Goal: Transaction & Acquisition: Purchase product/service

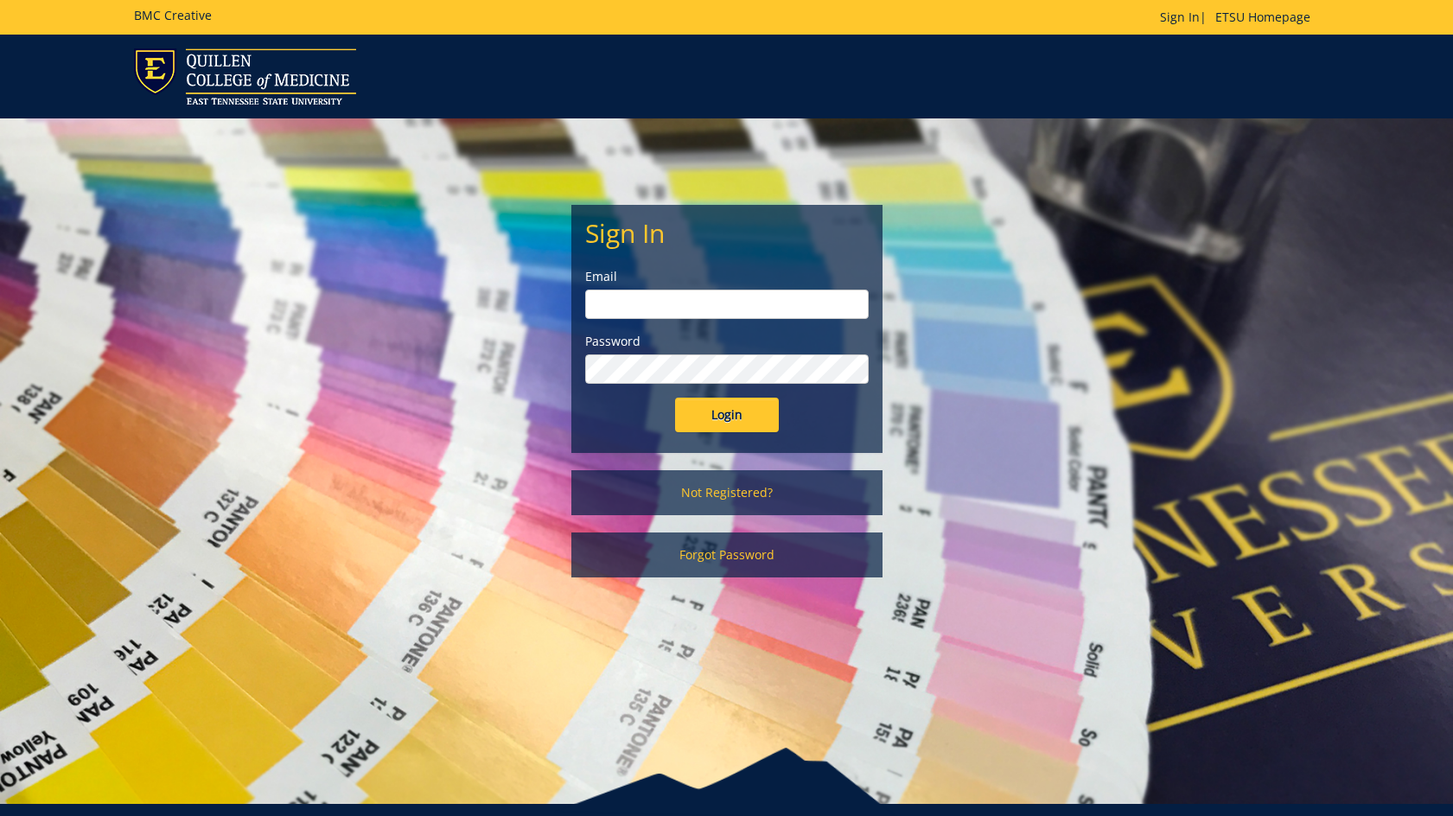
click at [603, 296] on input "email" at bounding box center [727, 304] width 284 height 29
type input "[PERSON_NAME][EMAIL_ADDRESS][DOMAIN_NAME]"
click at [675, 398] on input "Login" at bounding box center [727, 415] width 104 height 35
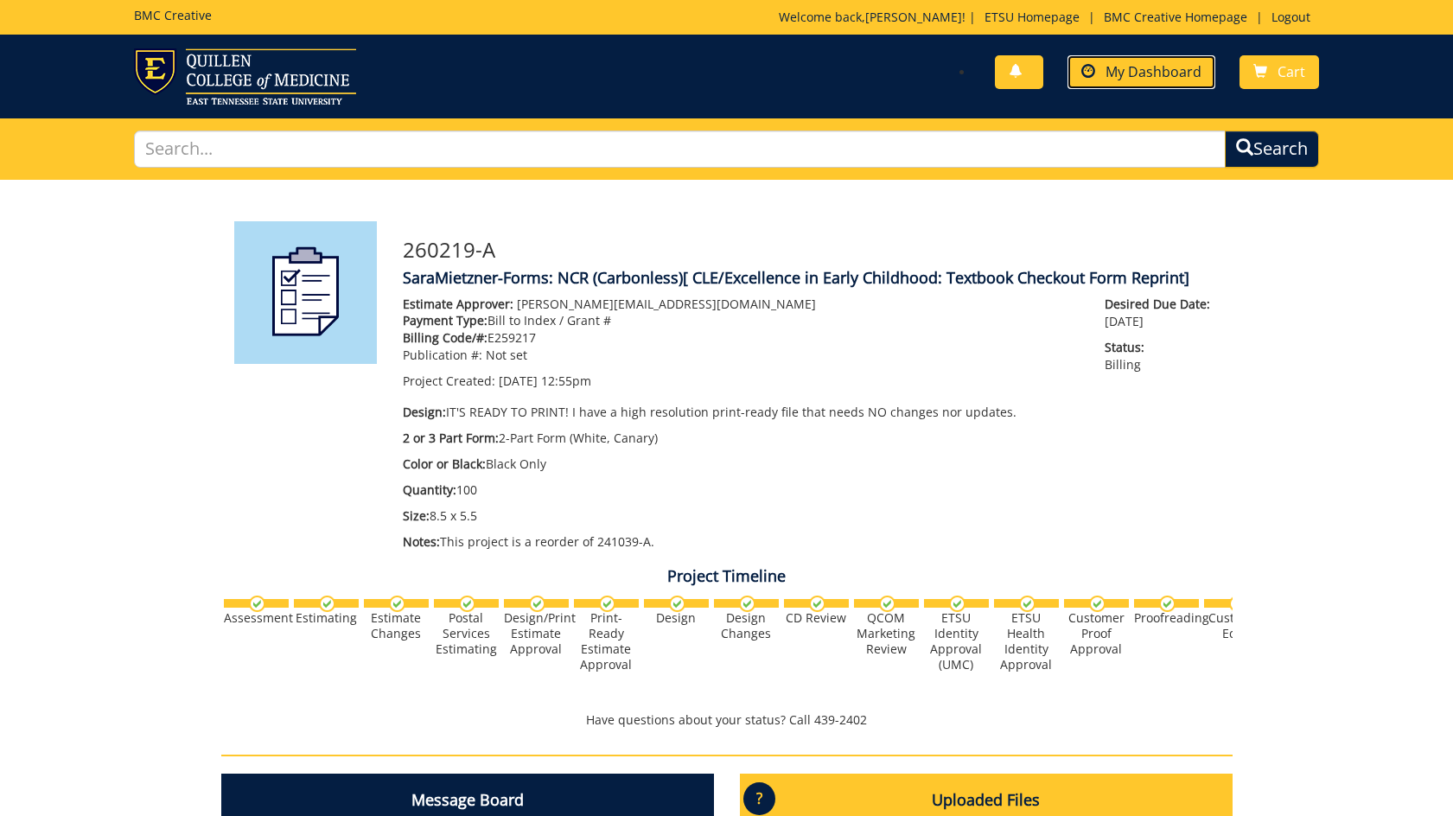
click at [1131, 63] on span "My Dashboard" at bounding box center [1154, 71] width 96 height 19
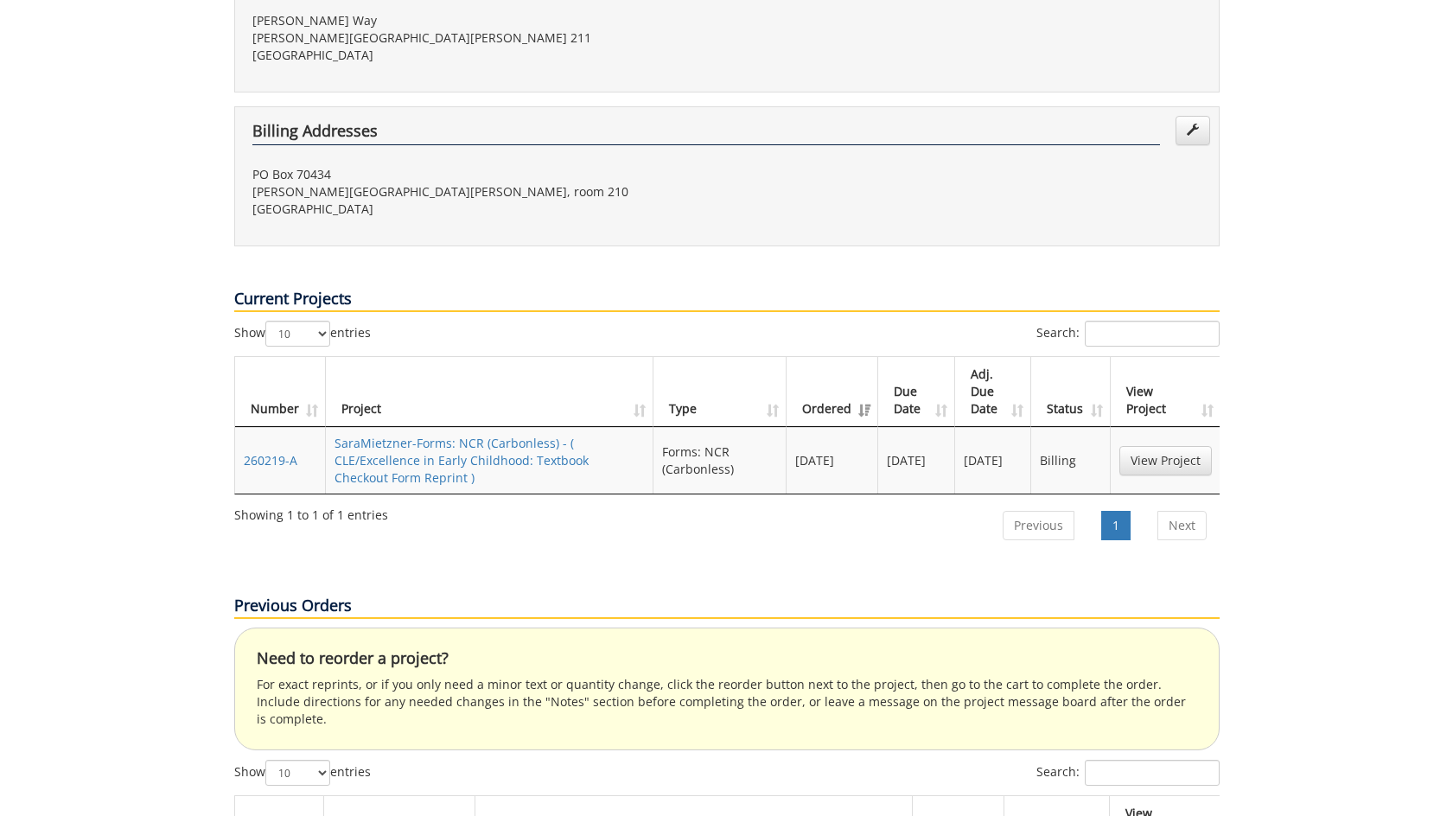
scroll to position [778, 0]
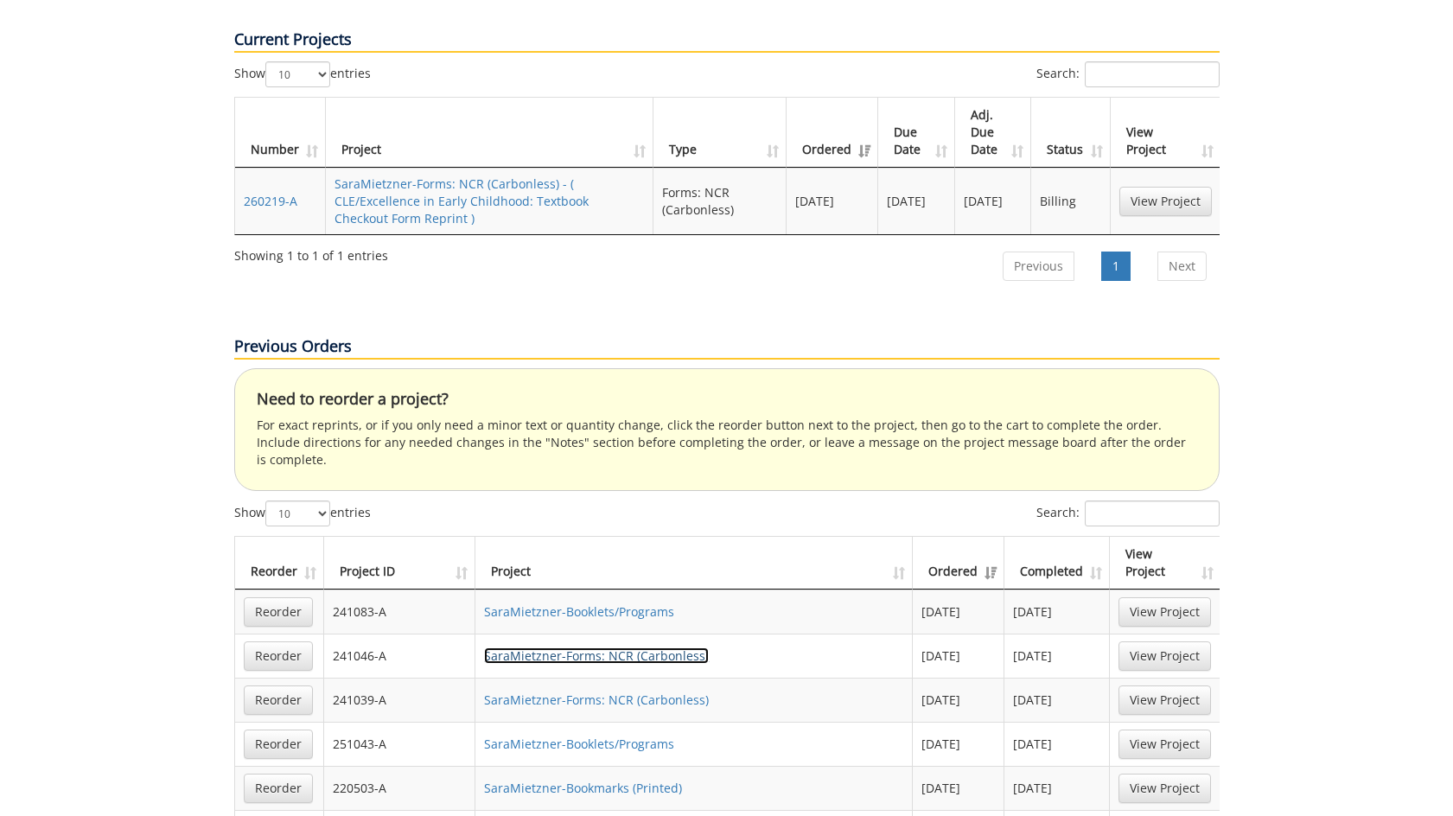
click at [597, 648] on link "SaraMietzner-Forms: NCR (Carbonless)" at bounding box center [596, 656] width 225 height 16
click at [568, 648] on link "SaraMietzner-Forms: NCR (Carbonless)" at bounding box center [596, 656] width 225 height 16
click at [280, 642] on link "Reorder" at bounding box center [278, 656] width 69 height 29
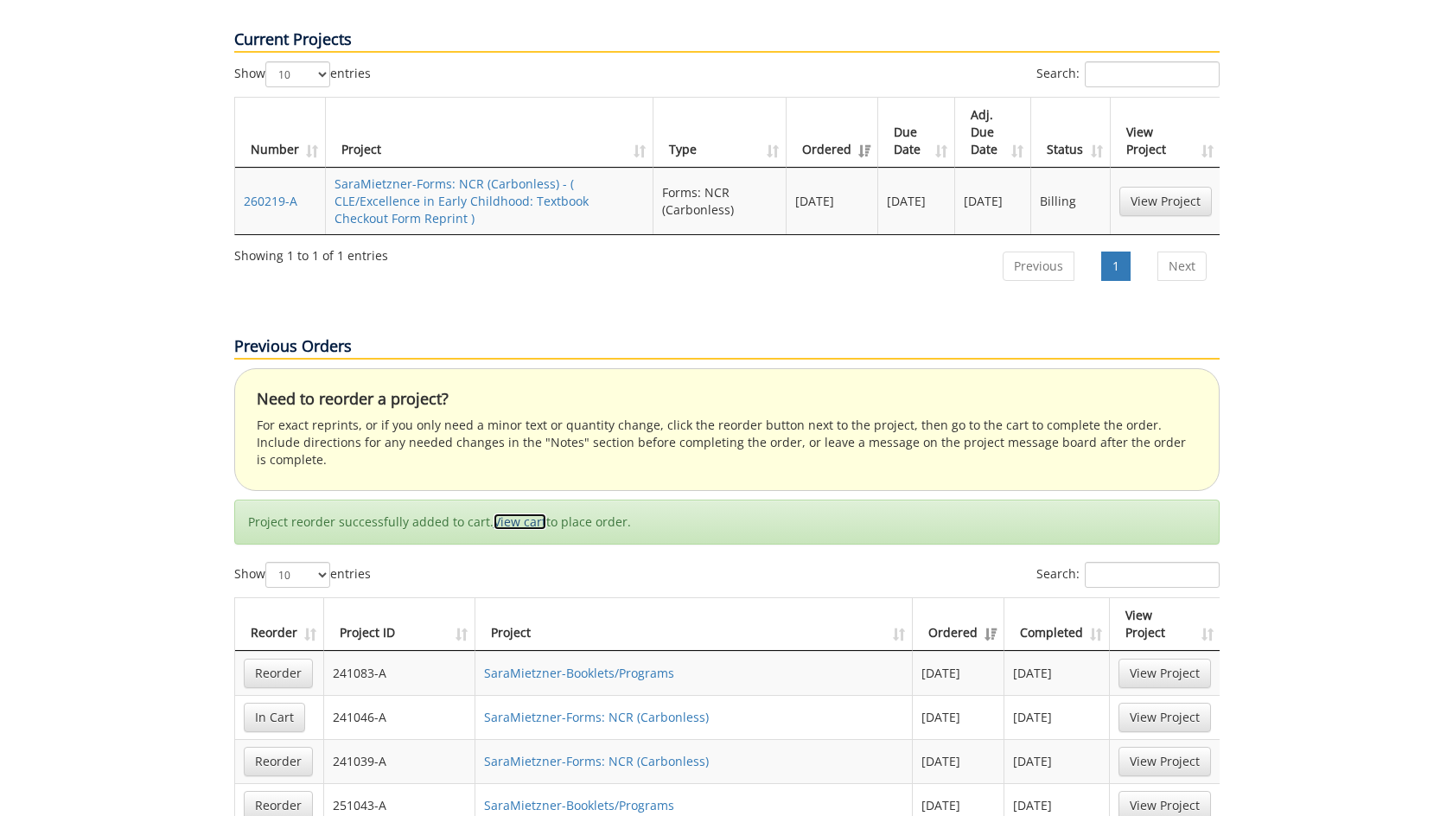
click at [522, 514] on link "View cart" at bounding box center [520, 522] width 53 height 16
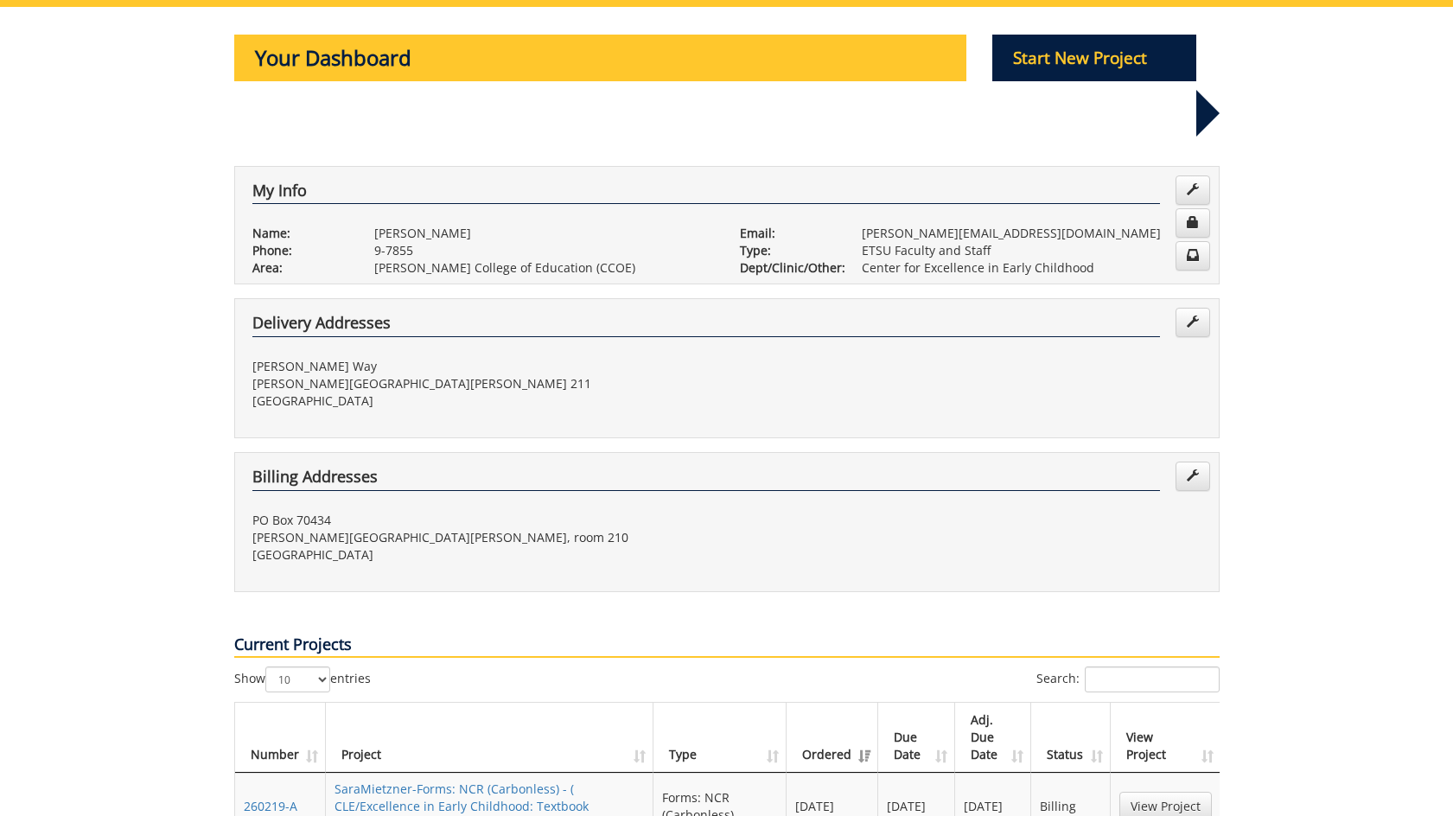
scroll to position [0, 0]
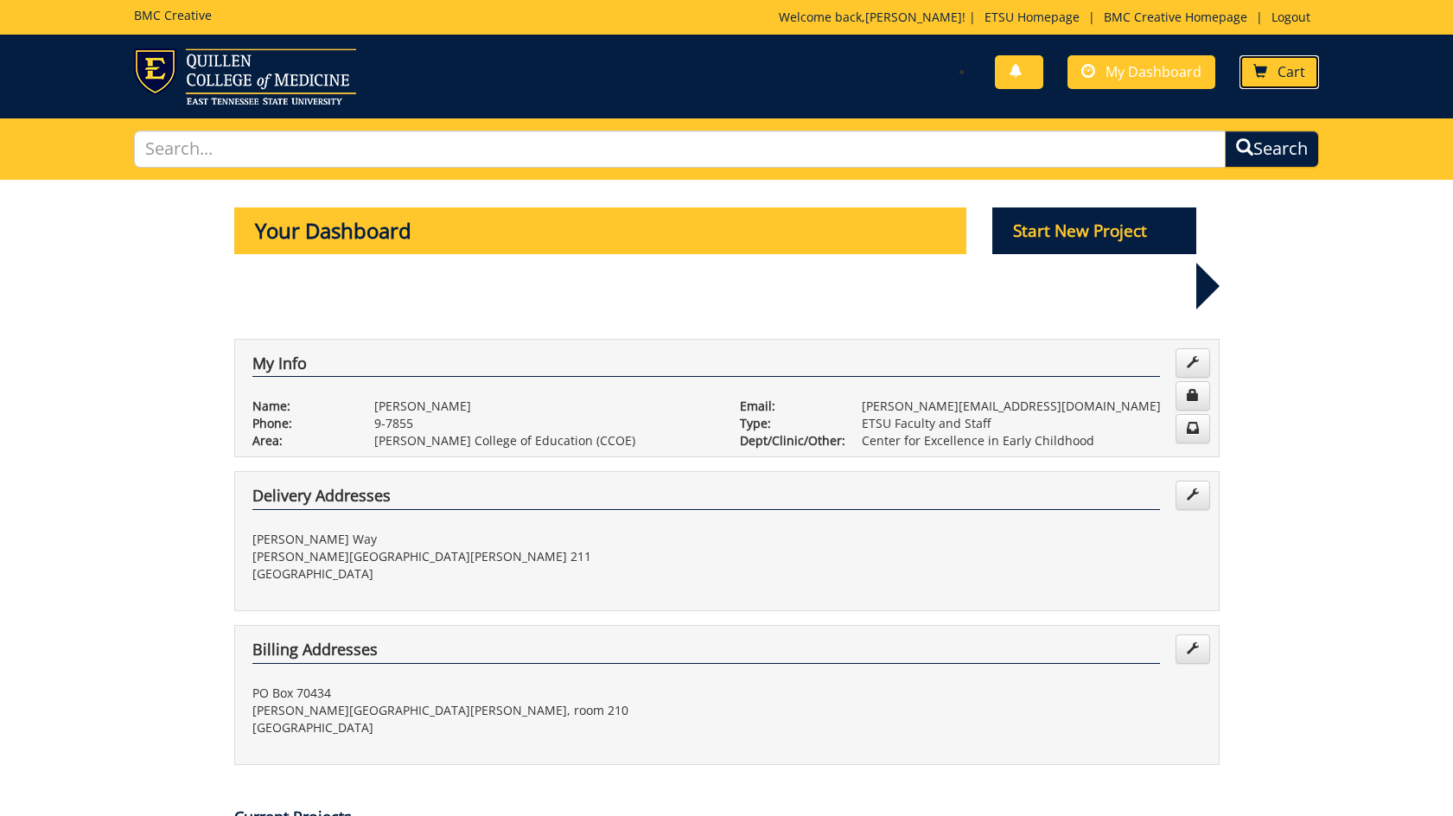
click at [1279, 61] on link "Cart" at bounding box center [1280, 72] width 80 height 34
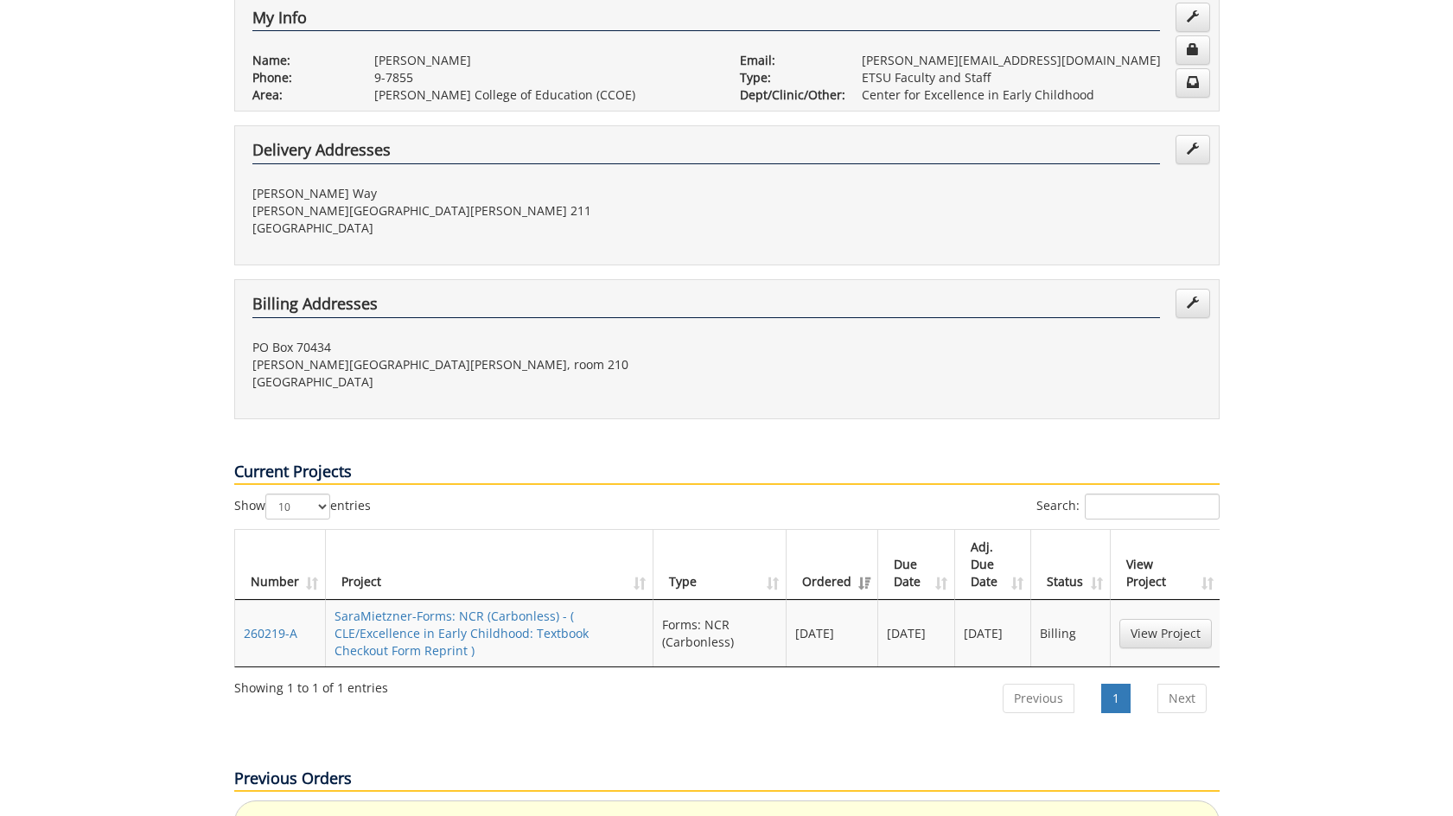
scroll to position [778, 0]
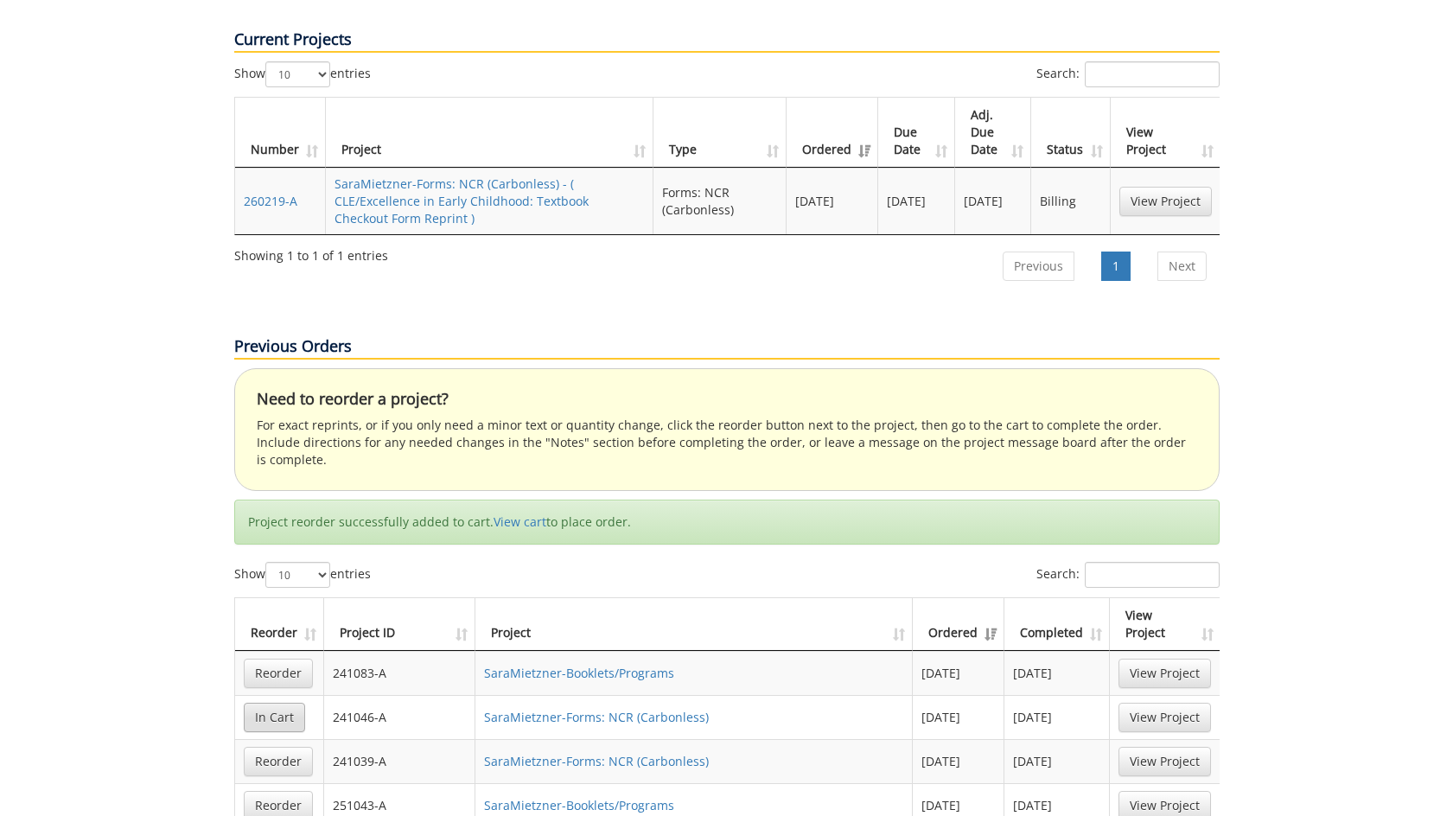
click at [278, 703] on link "In Cart" at bounding box center [274, 717] width 61 height 29
click at [529, 709] on link "SaraMietzner-Forms: NCR (Carbonless)" at bounding box center [596, 717] width 225 height 16
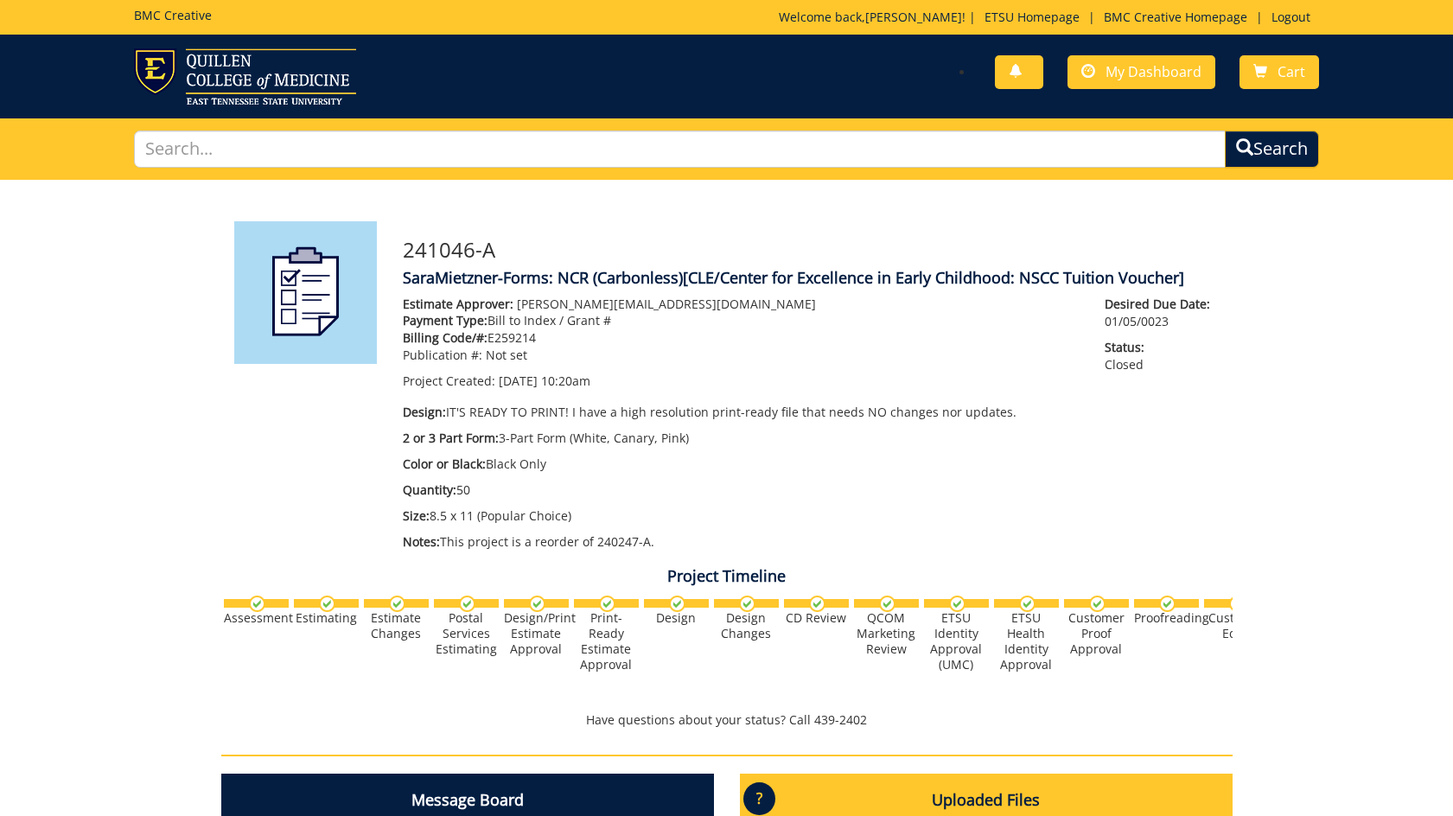
scroll to position [259, 0]
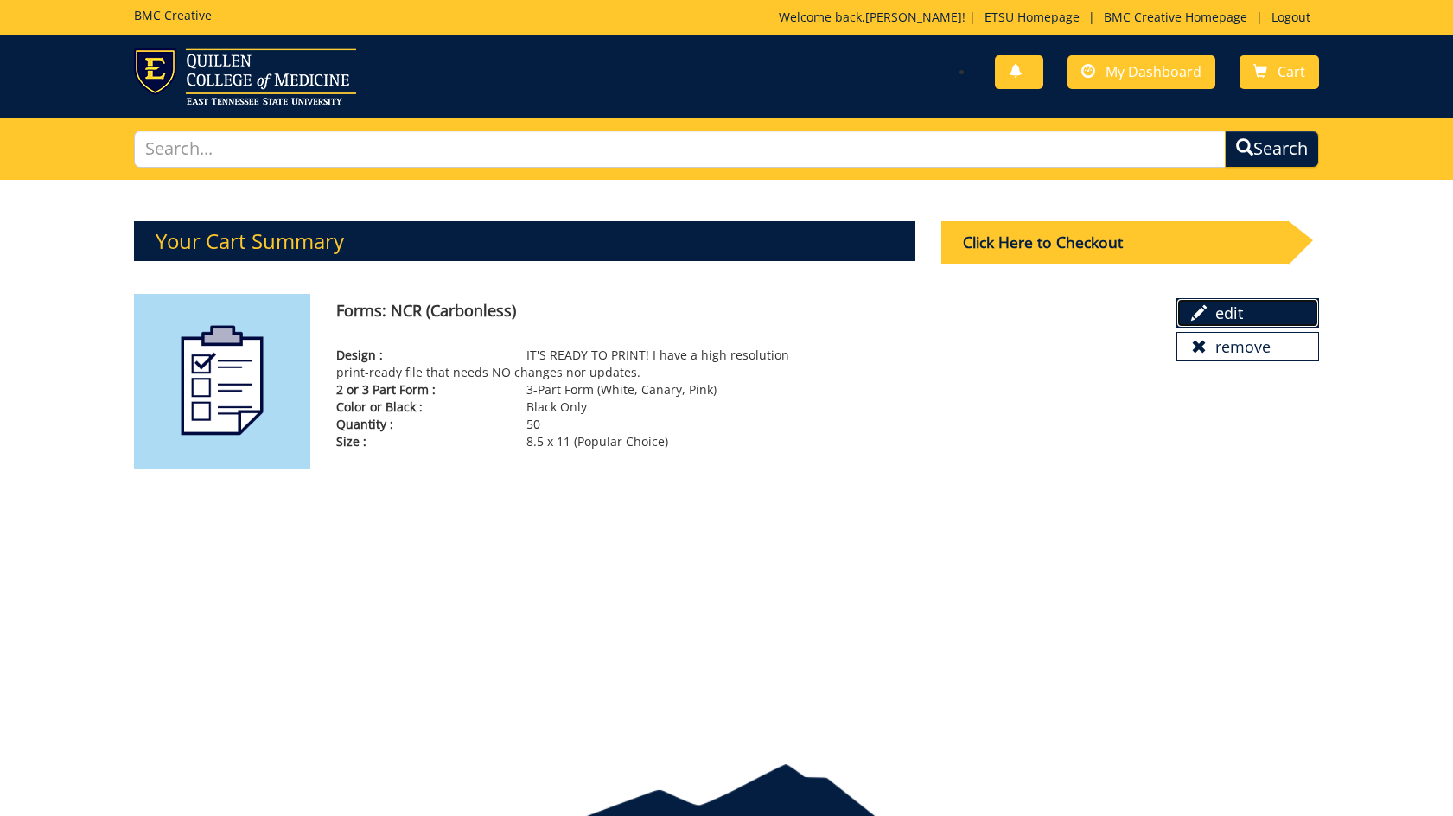
click at [1232, 322] on link "edit" at bounding box center [1248, 312] width 143 height 29
click at [1089, 246] on div "Click Here to Checkout" at bounding box center [1116, 242] width 348 height 42
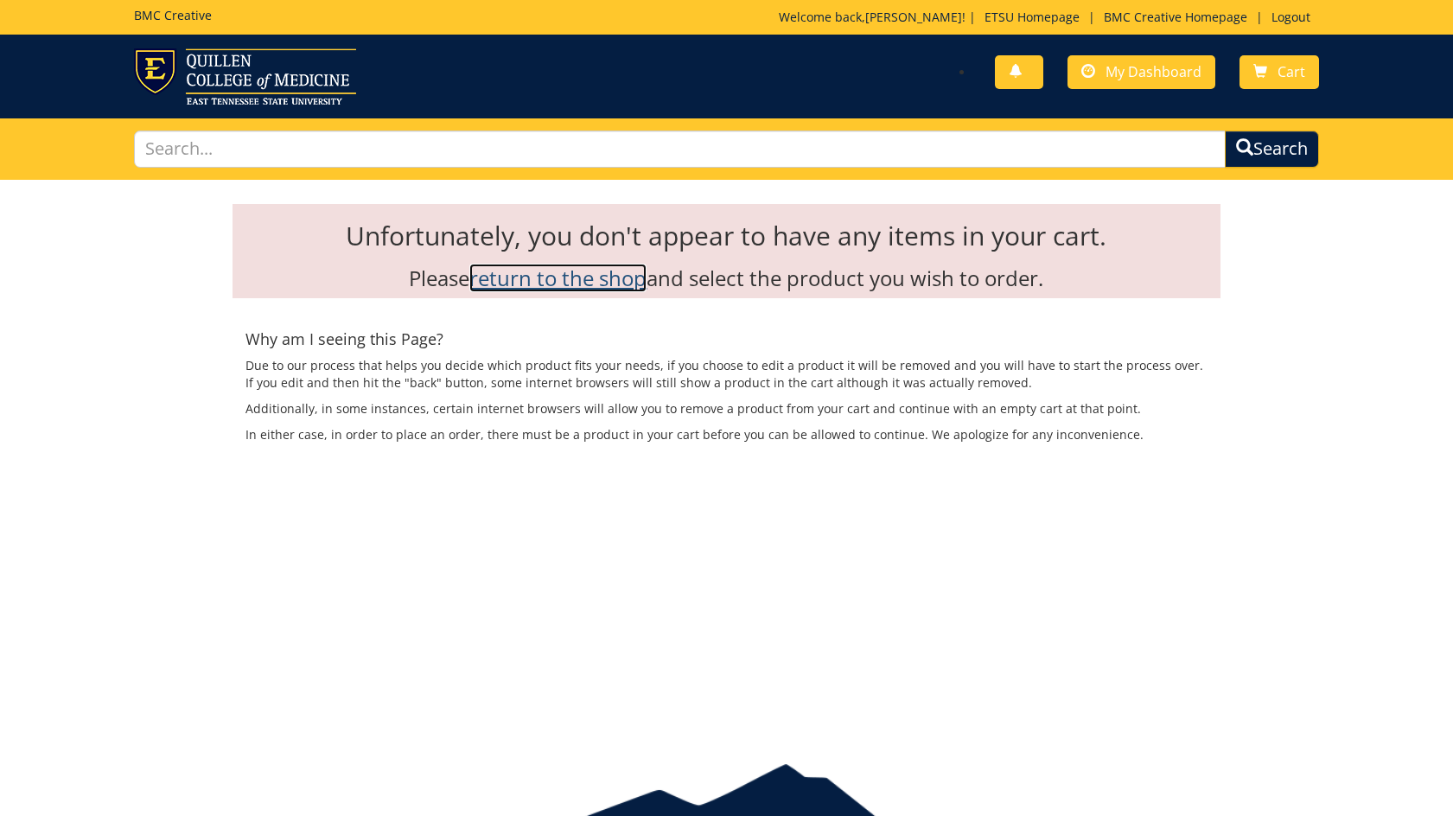
click at [555, 275] on link "return to the shop" at bounding box center [557, 278] width 177 height 29
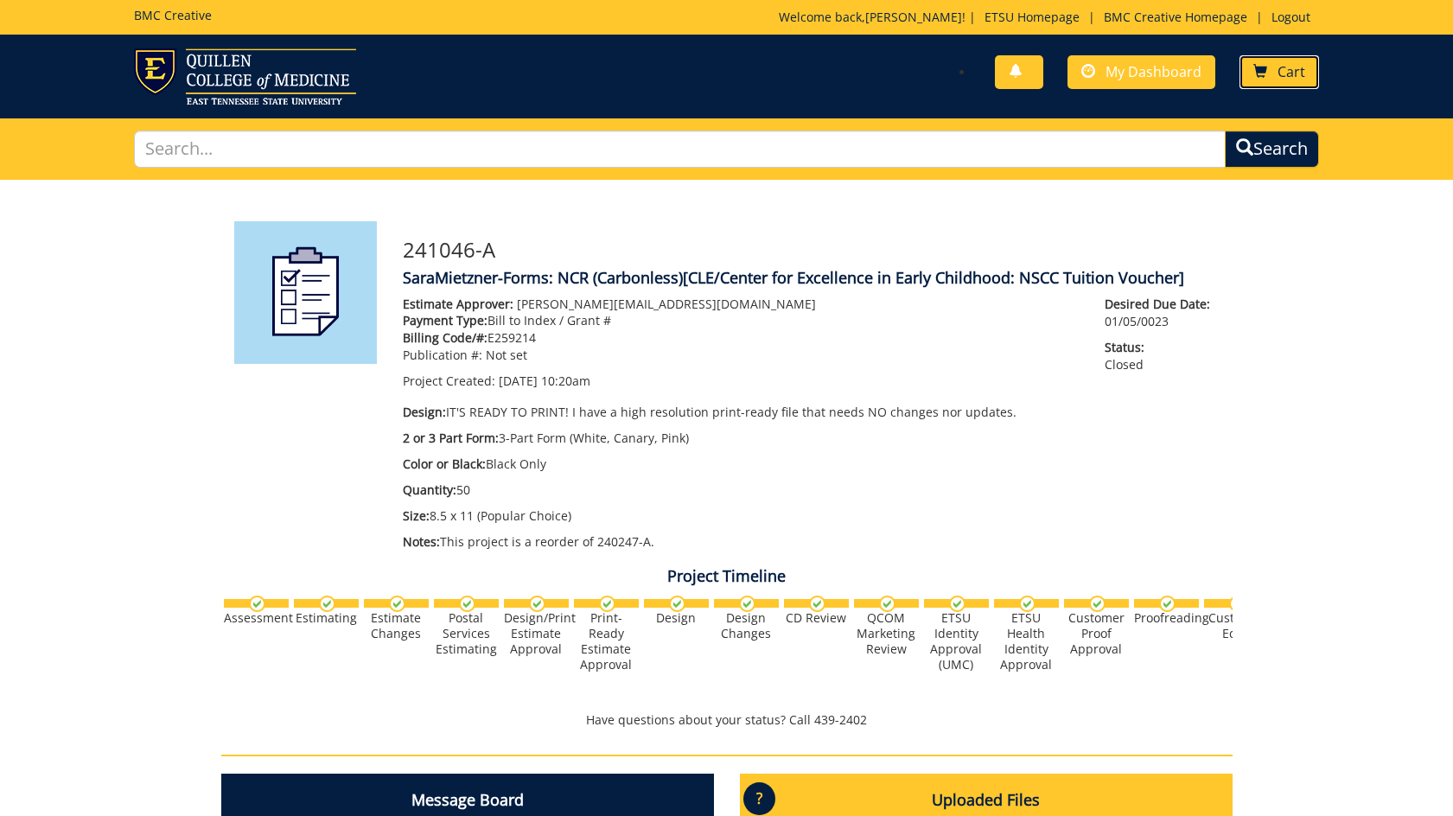
click at [1281, 75] on span "Cart" at bounding box center [1292, 71] width 28 height 19
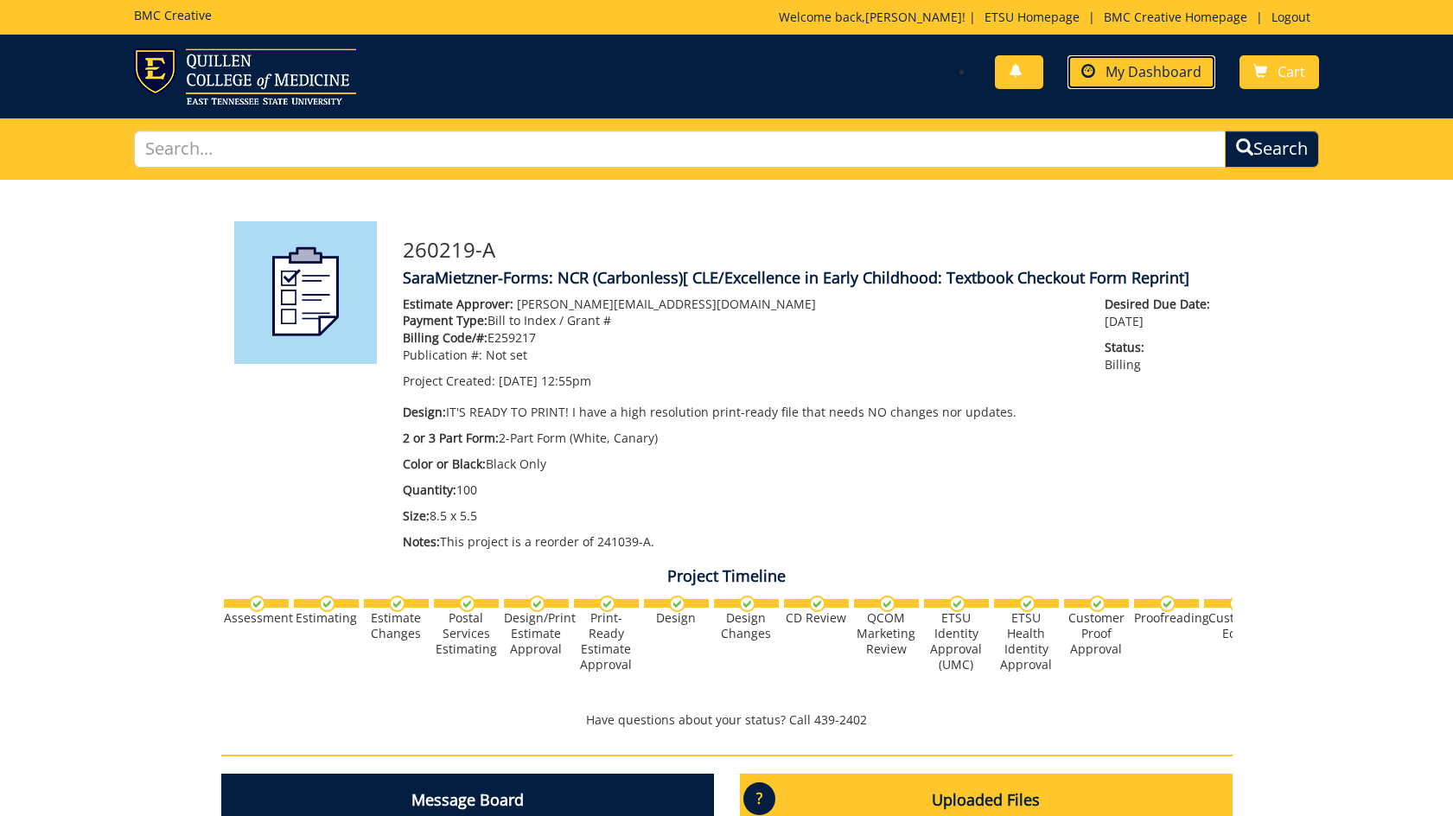
click at [1136, 74] on span "My Dashboard" at bounding box center [1154, 71] width 96 height 19
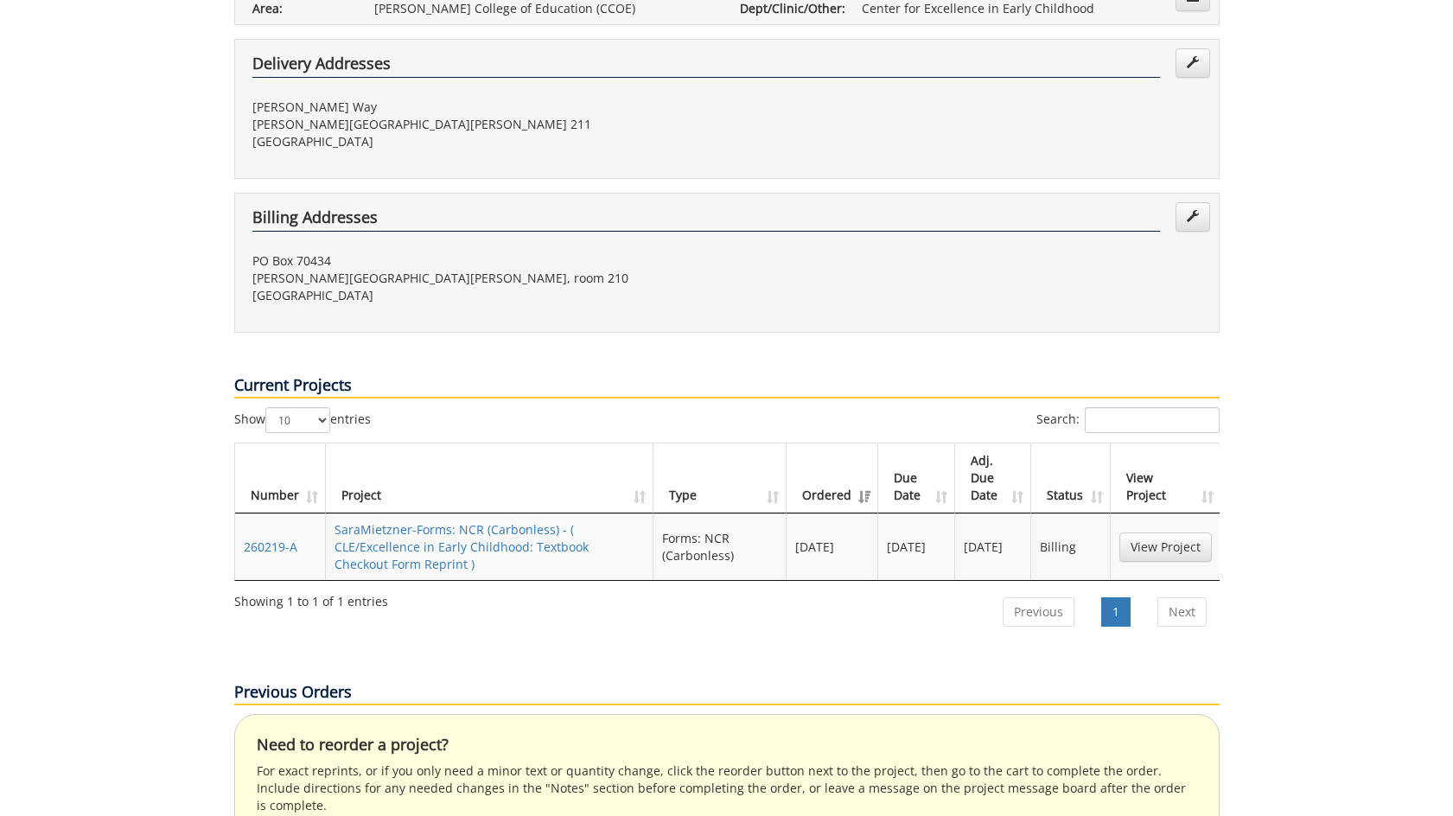
scroll to position [778, 0]
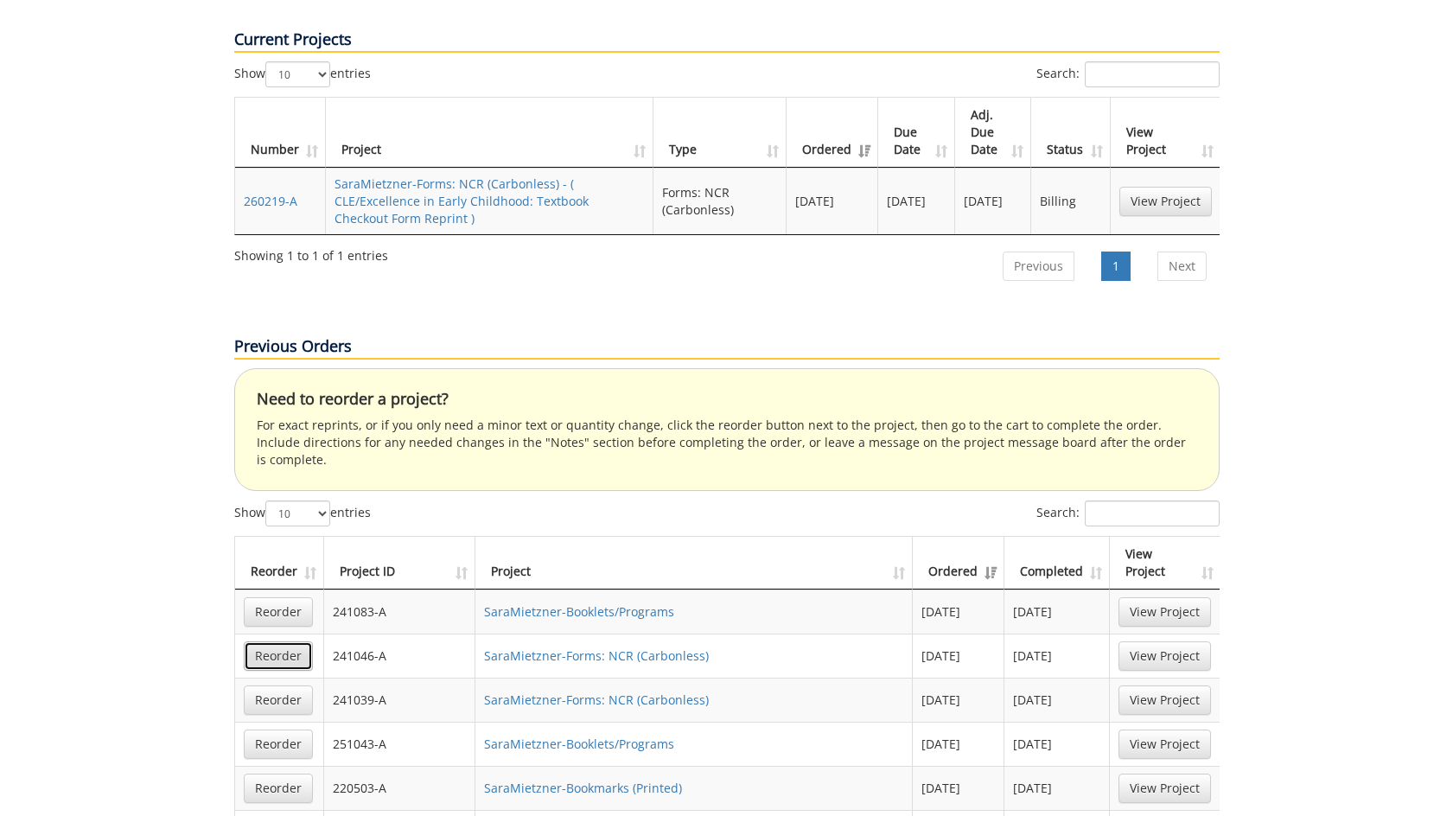
click at [265, 642] on link "Reorder" at bounding box center [278, 656] width 69 height 29
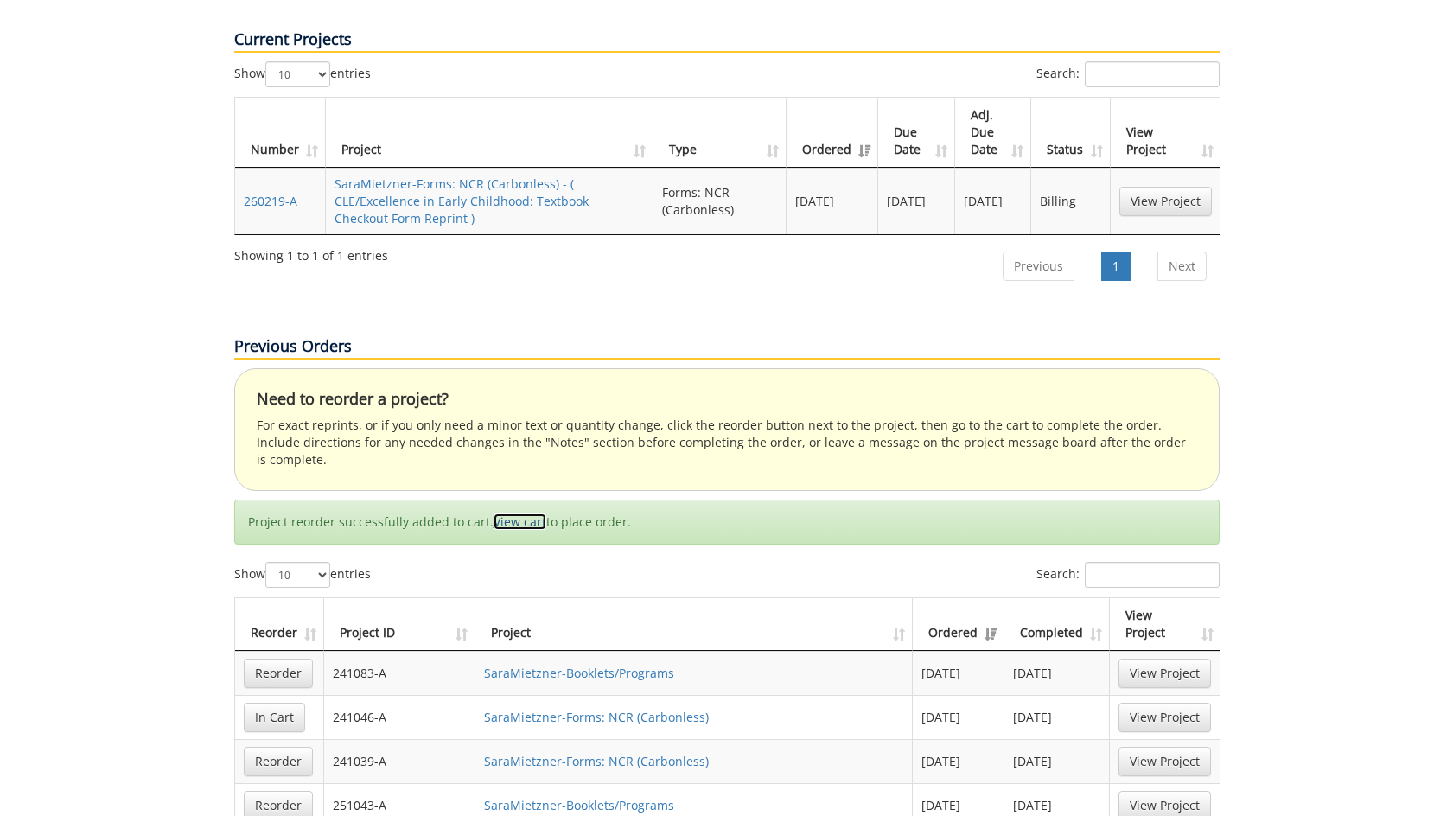
click at [523, 514] on link "View cart" at bounding box center [520, 522] width 53 height 16
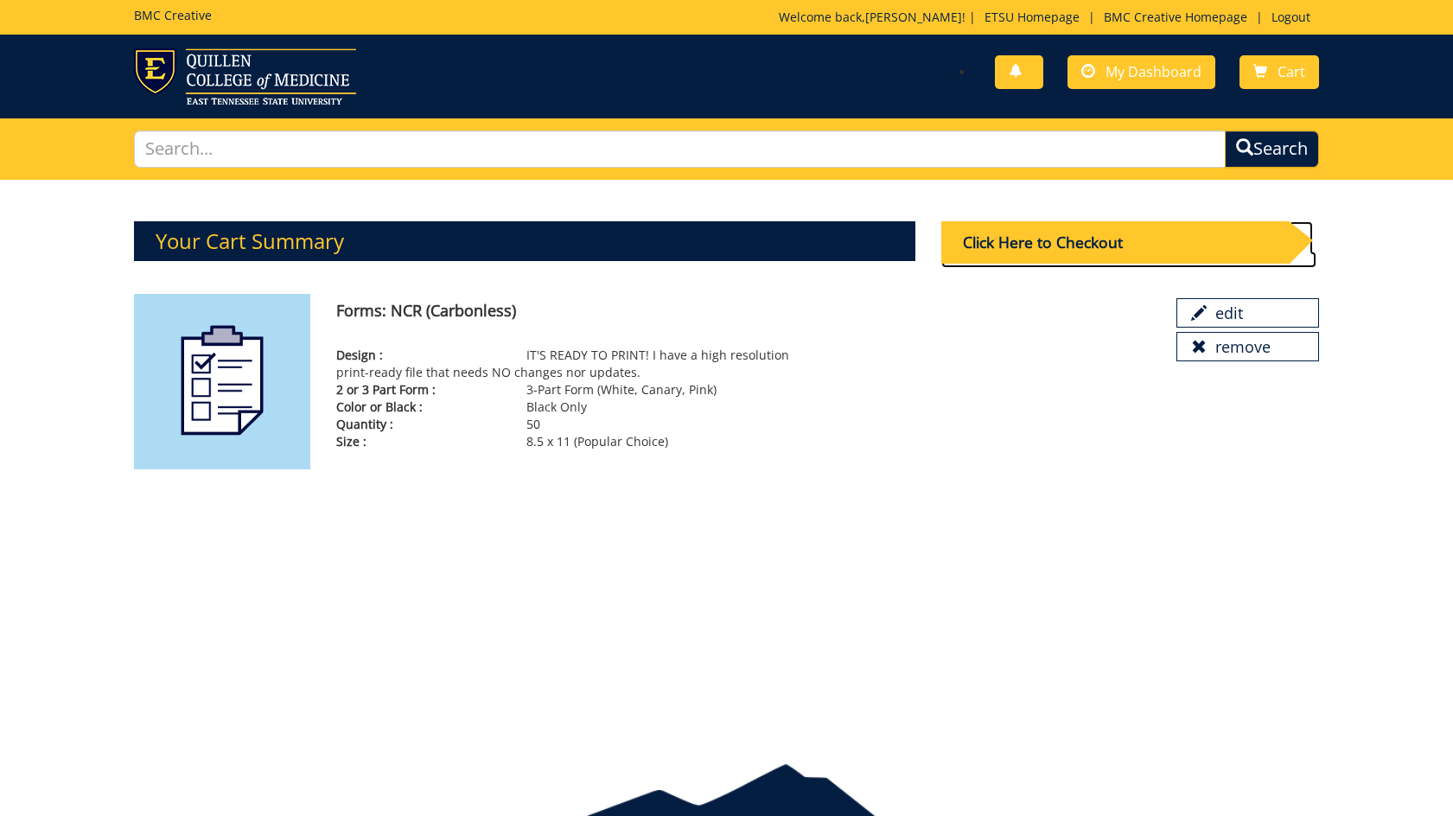
click at [1068, 247] on div "Click Here to Checkout" at bounding box center [1116, 242] width 348 height 42
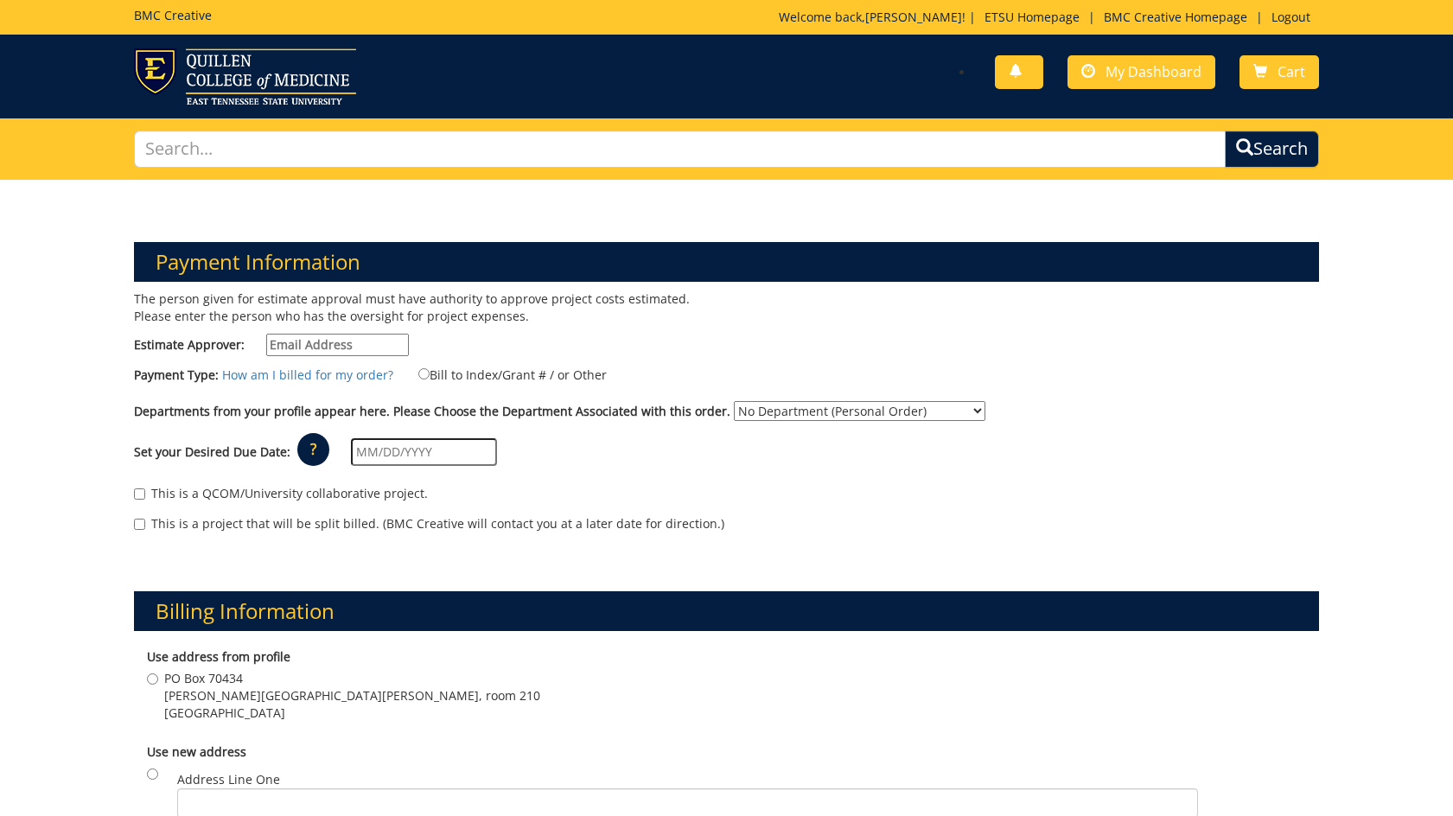
click at [366, 345] on input "Estimate Approver:" at bounding box center [337, 345] width 143 height 22
type input "[PERSON_NAME][EMAIL_ADDRESS][DOMAIN_NAME]"
type input "Po Box 70434"
type input "Johnson City"
type input "37614"
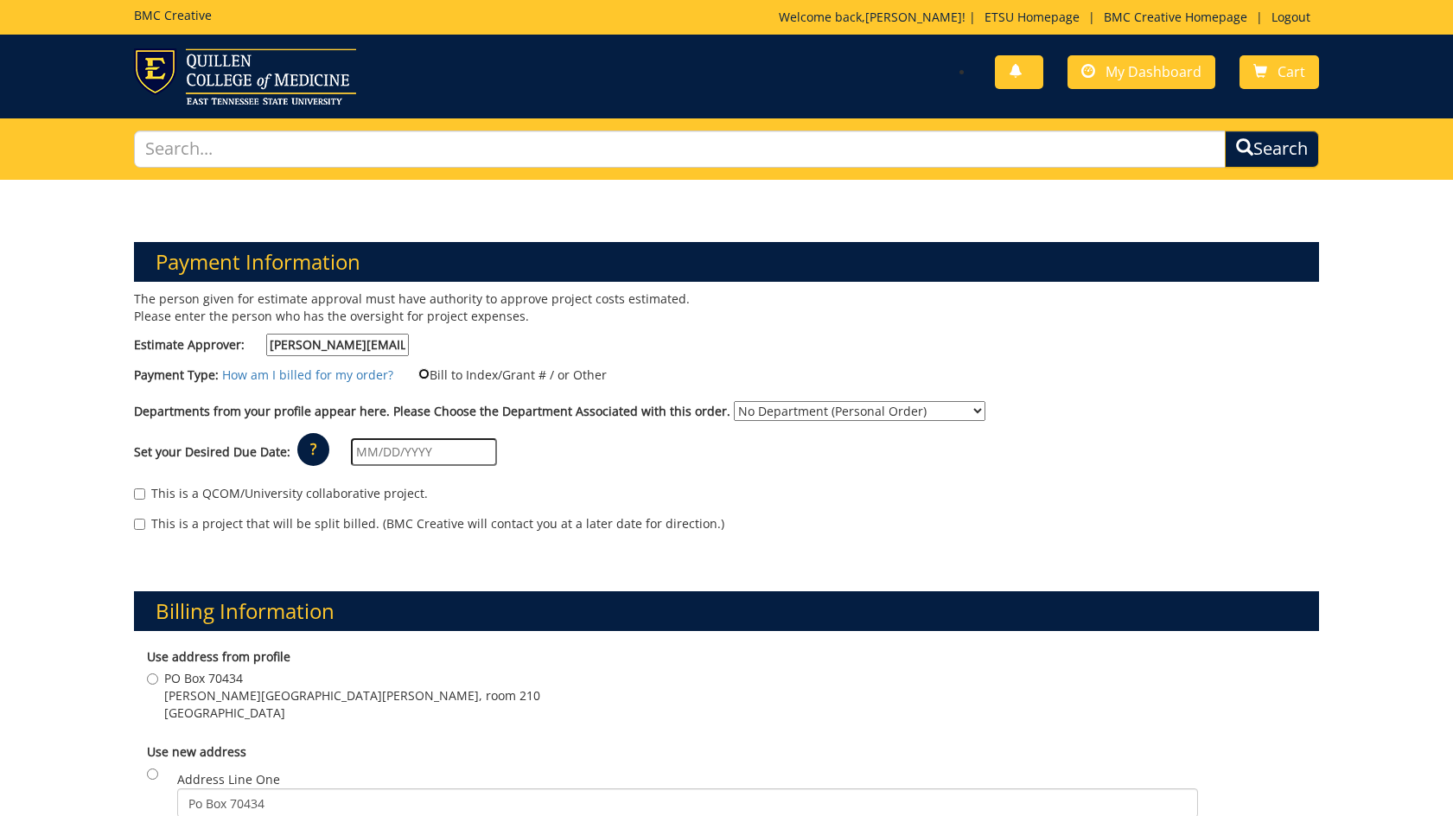
click at [418, 377] on input "Bill to Index/Grant # / or Other" at bounding box center [423, 373] width 11 height 11
radio input "true"
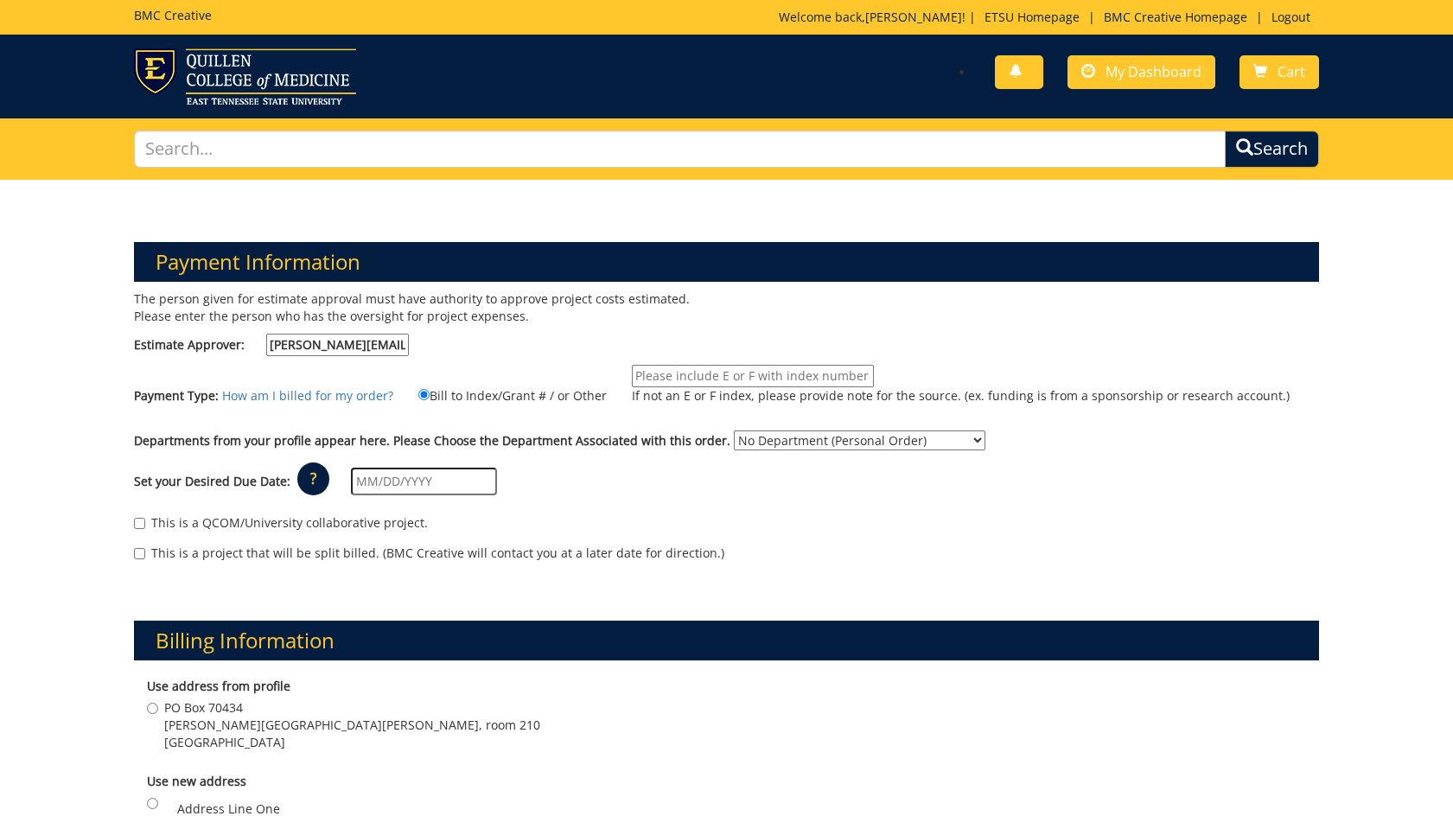
click at [679, 373] on input "If not an E or F index, please provide note for the source. (ex. funding is fro…" at bounding box center [753, 376] width 242 height 22
type input "E259217"
click at [756, 439] on select "No Department (Personal Order) Center for Excellence in Early Childhood" at bounding box center [860, 441] width 252 height 20
select select "39"
click at [734, 431] on select "No Department (Personal Order) Center for Excellence in Early Childhood" at bounding box center [860, 441] width 252 height 20
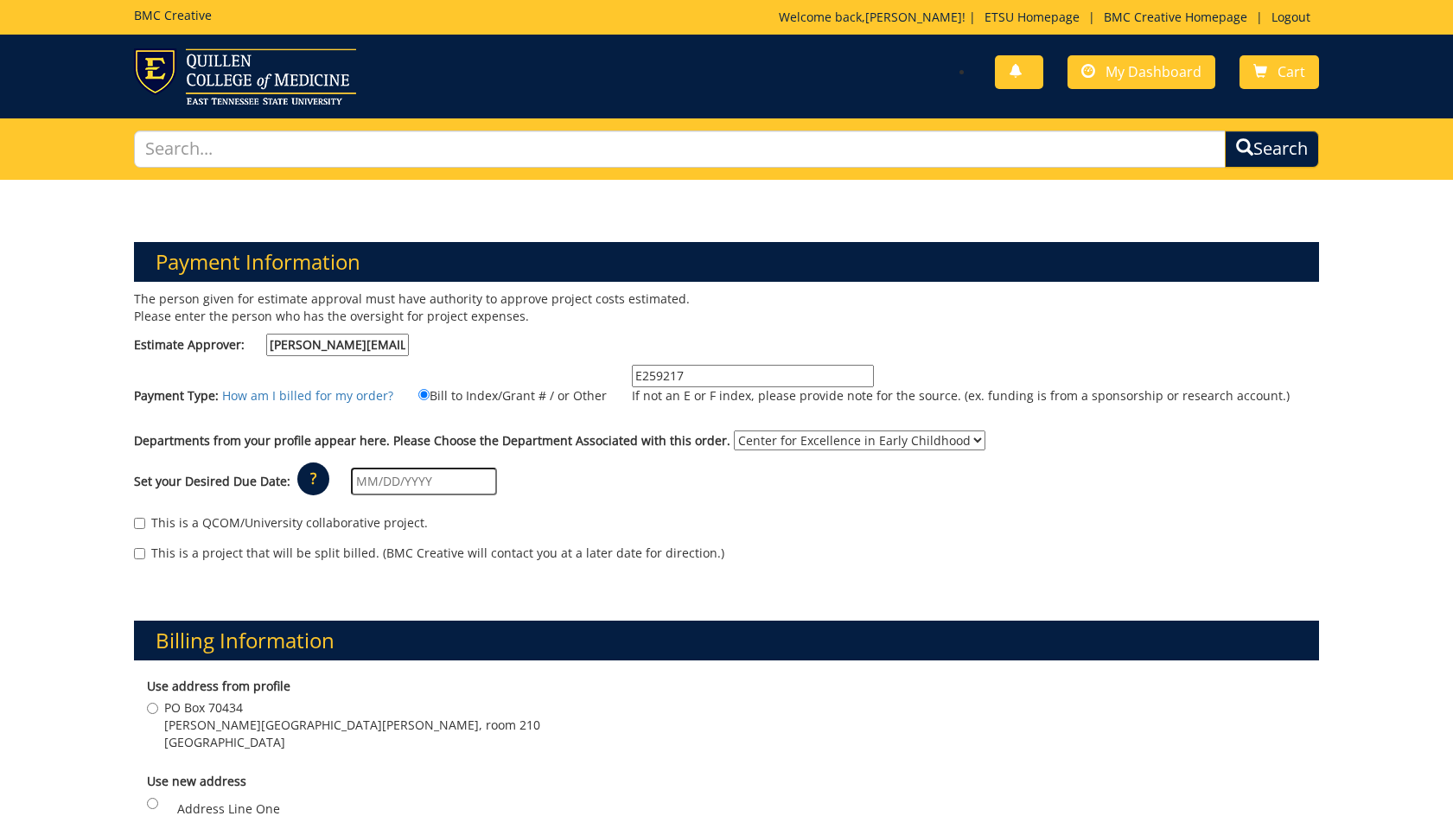
click at [351, 481] on input "text" at bounding box center [424, 482] width 146 height 28
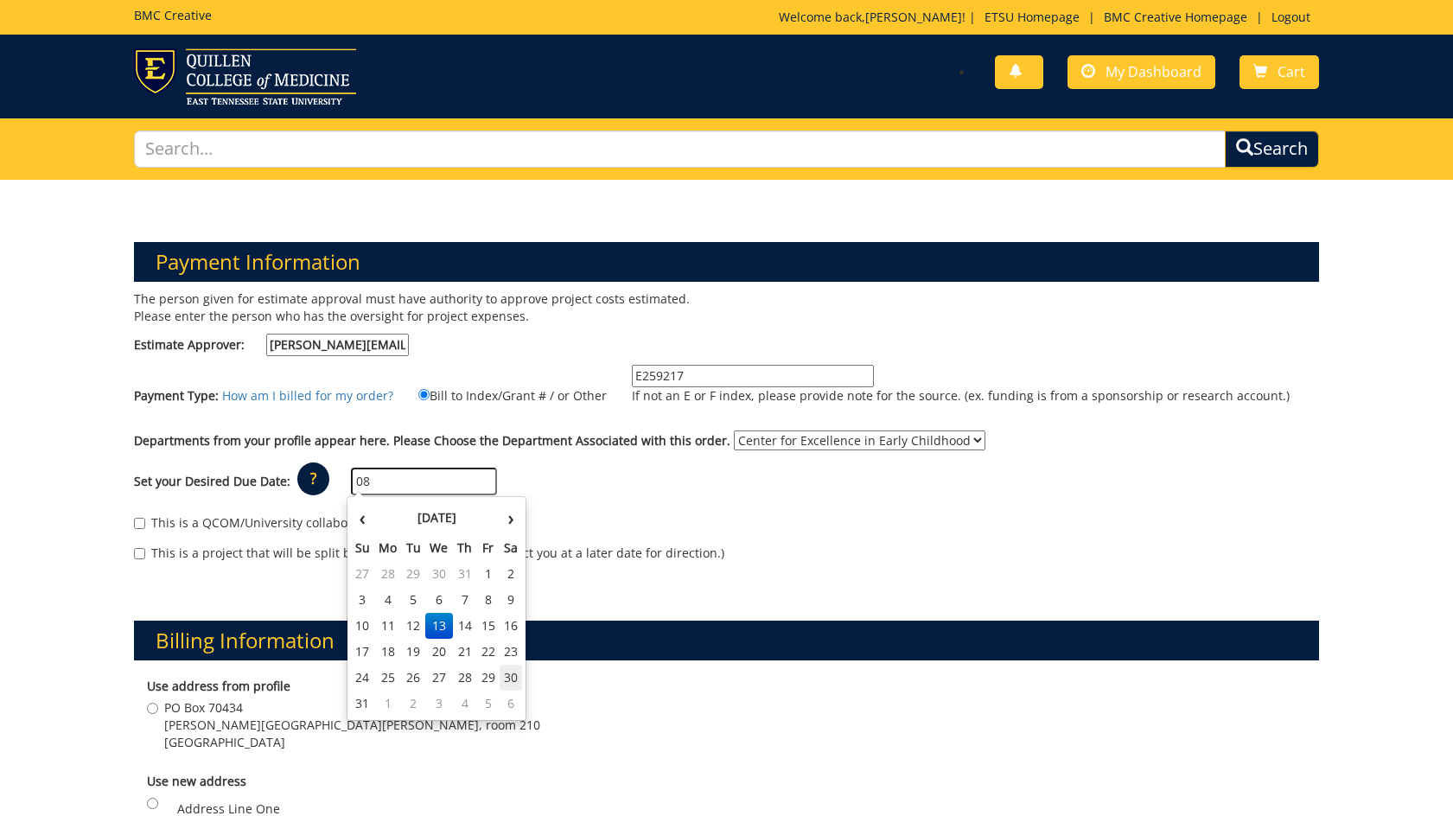
click at [513, 676] on td "30" at bounding box center [511, 678] width 22 height 26
type input "[DATE]"
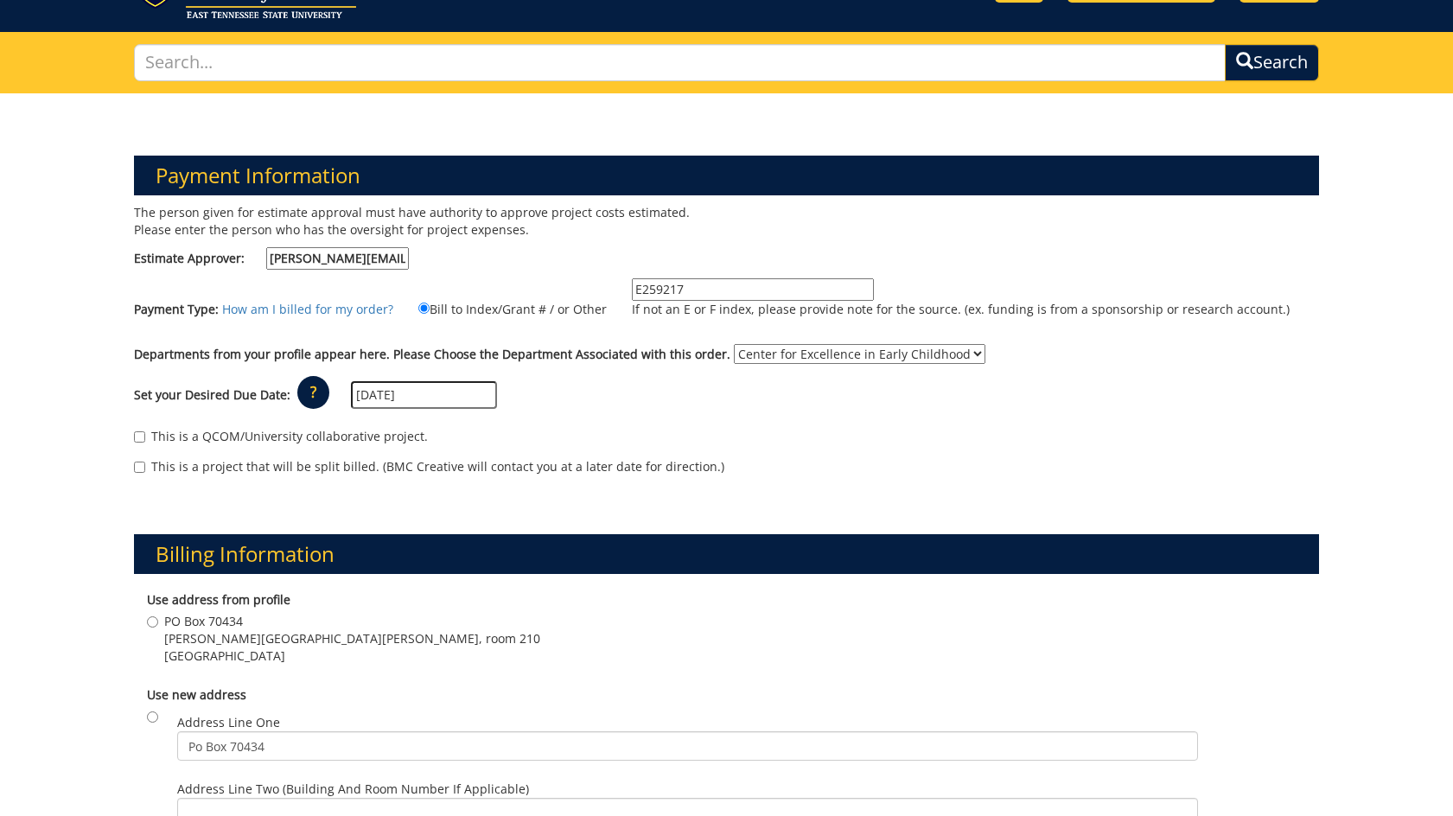
scroll to position [173, 0]
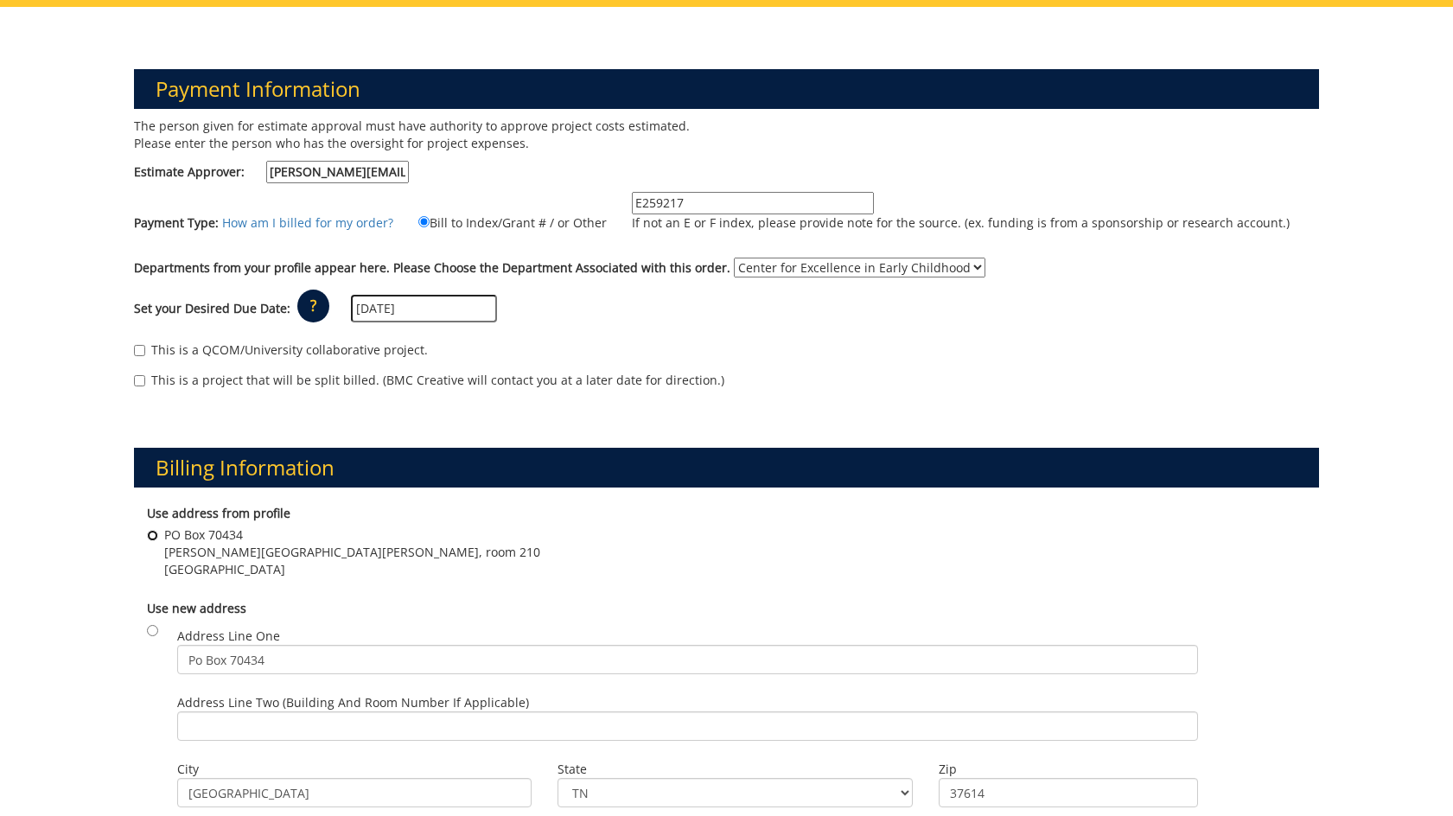
click at [157, 538] on input "PO Box 70434 Warf-Pickel Hall, room 210 Johnson City , TN 37614" at bounding box center [152, 535] width 11 height 11
radio input "true"
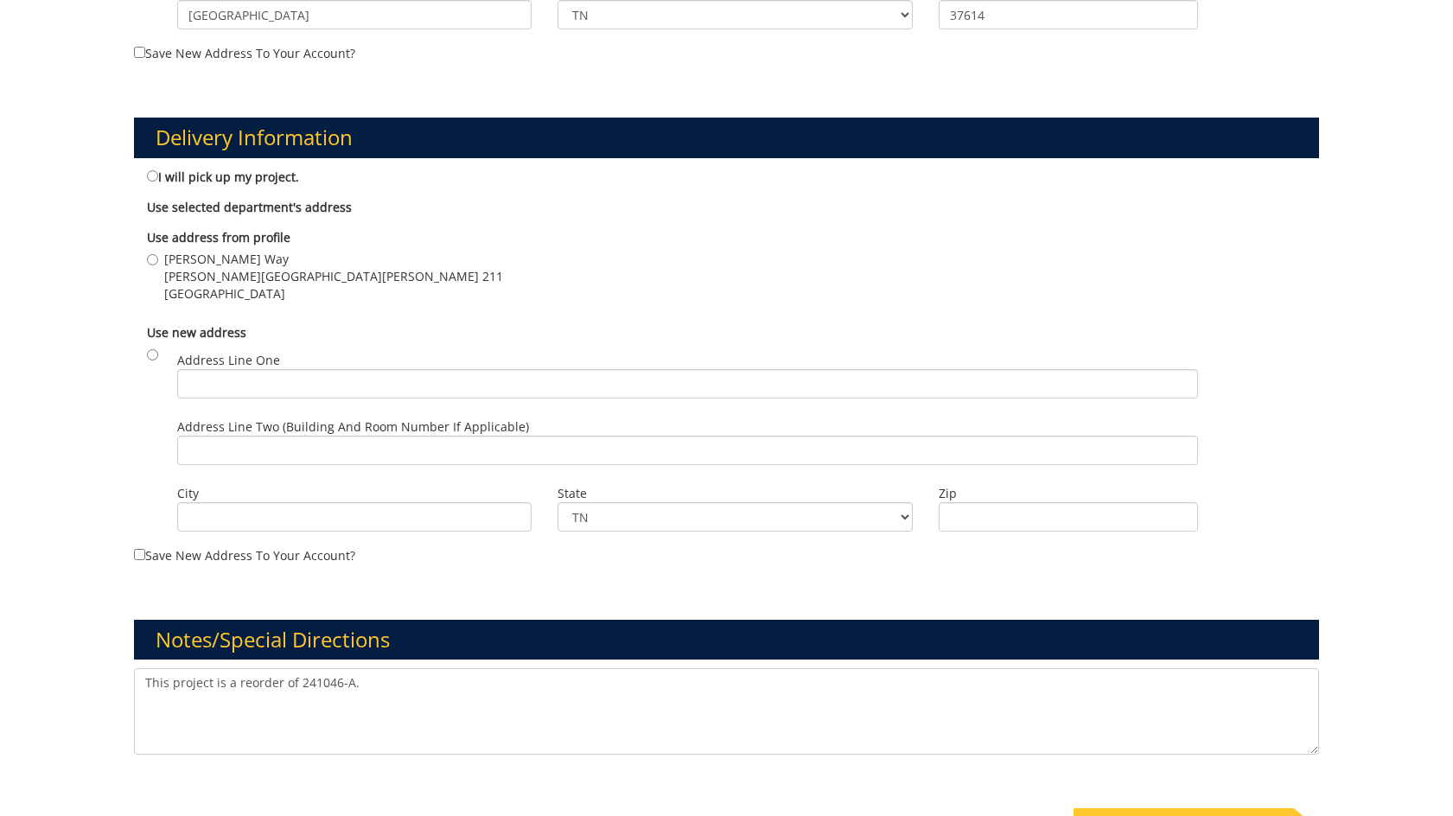
scroll to position [1038, 0]
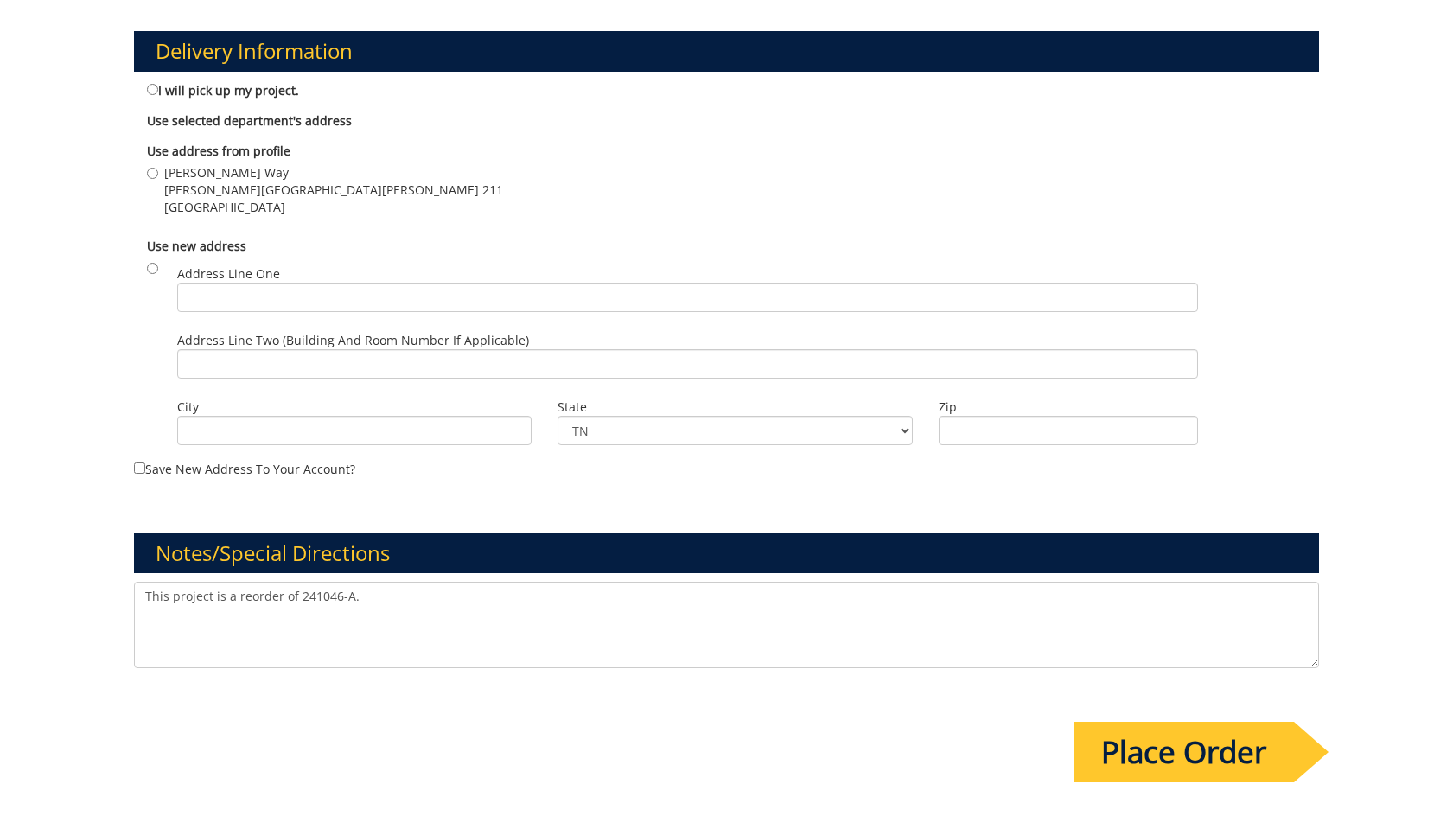
click at [361, 594] on textarea "This project is a reorder of 241046-A." at bounding box center [726, 625] width 1185 height 86
drag, startPoint x: 361, startPoint y: 597, endPoint x: 381, endPoint y: 600, distance: 20.1
click at [361, 597] on textarea "This project is a reorder of 241046-A." at bounding box center [726, 625] width 1185 height 86
type textarea "This project is a reorder of 241046-A. ; I would like to request 100 copies."
click at [1213, 754] on input "Place Order" at bounding box center [1184, 752] width 220 height 61
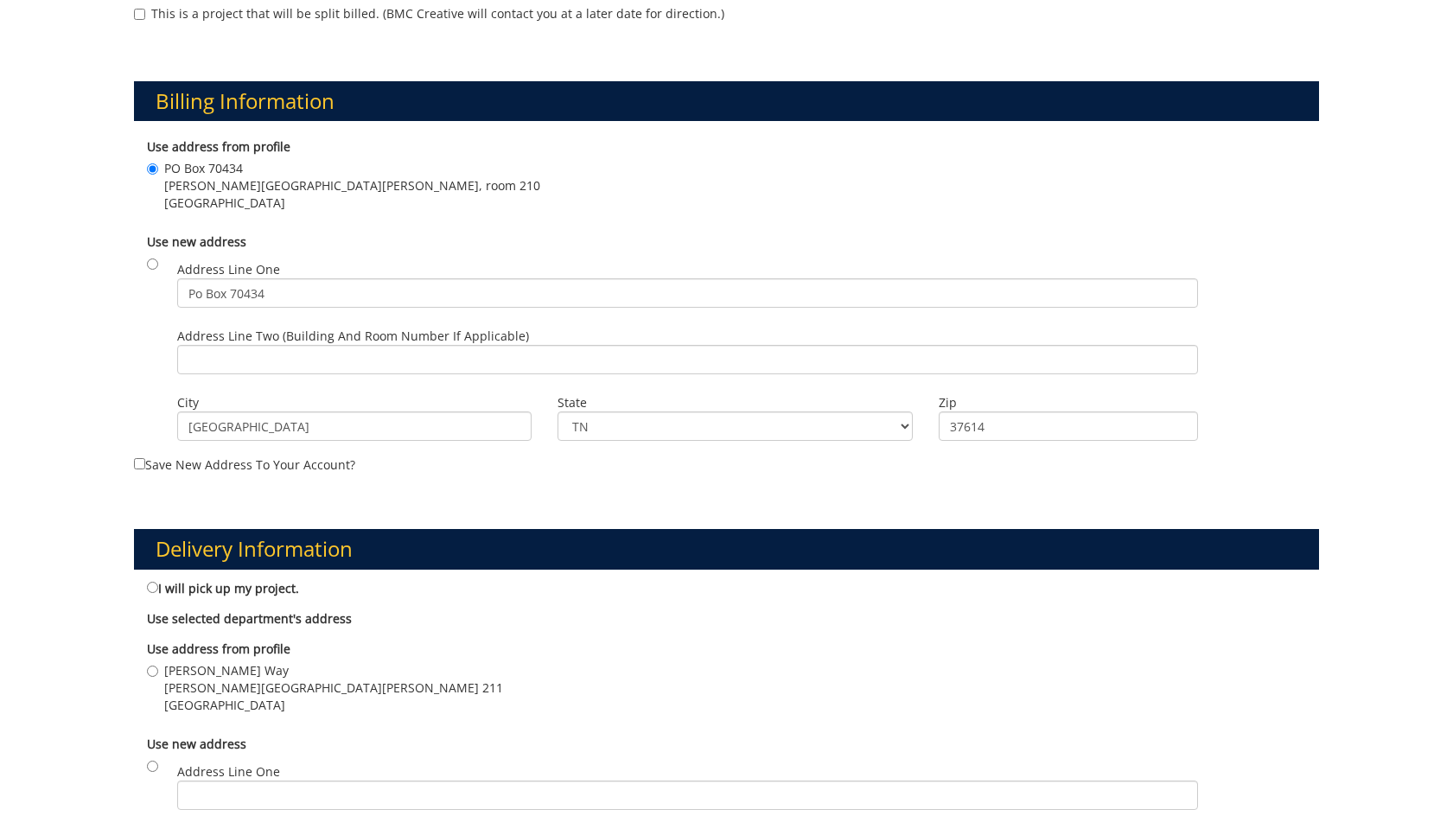
scroll to position [778, 0]
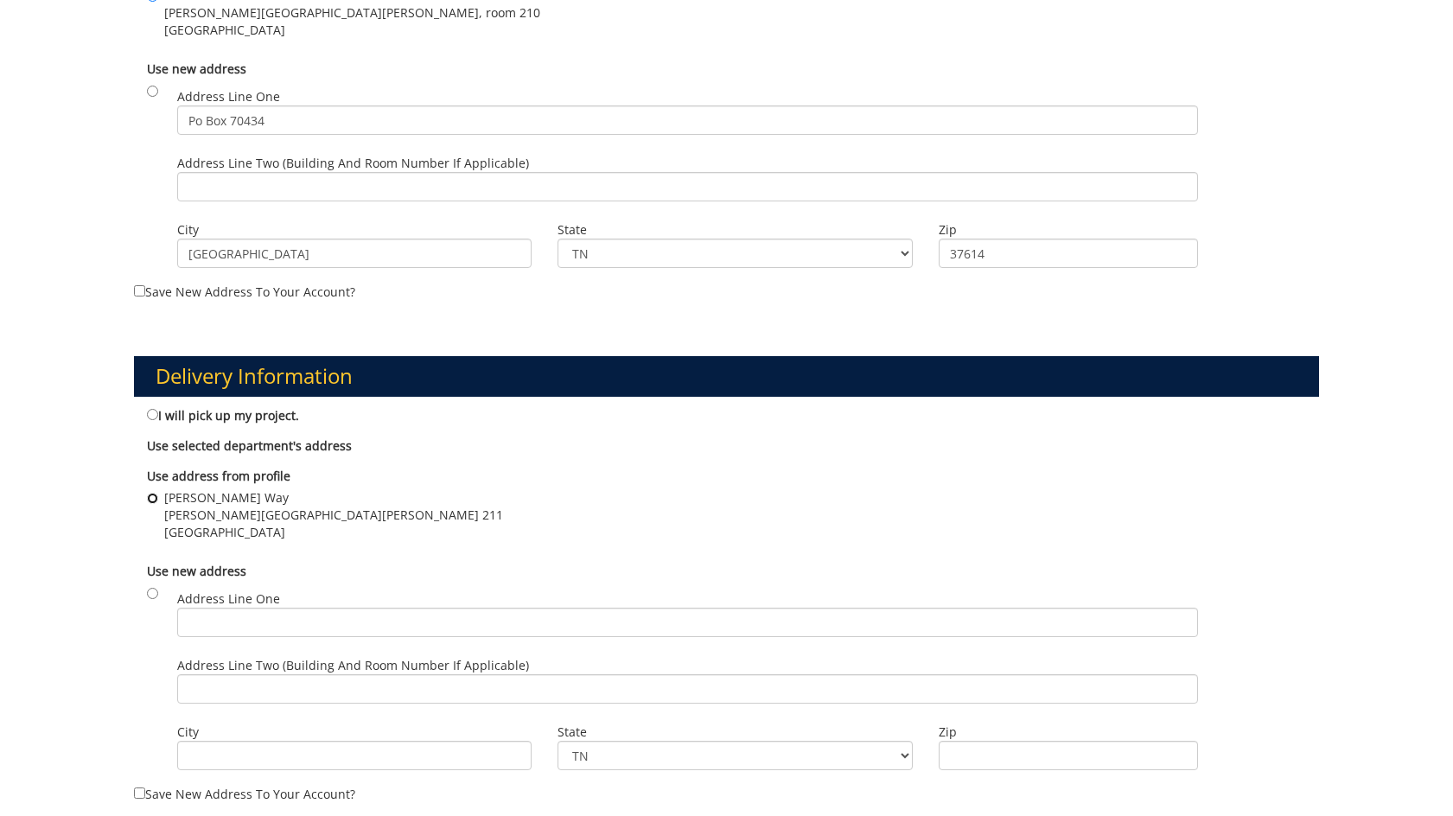
drag, startPoint x: 150, startPoint y: 498, endPoint x: 182, endPoint y: 498, distance: 32.0
click at [150, 498] on input "David Collins Way Warf-Pickel Hall 211 Johnson City , TN 37614" at bounding box center [152, 498] width 11 height 11
radio input "true"
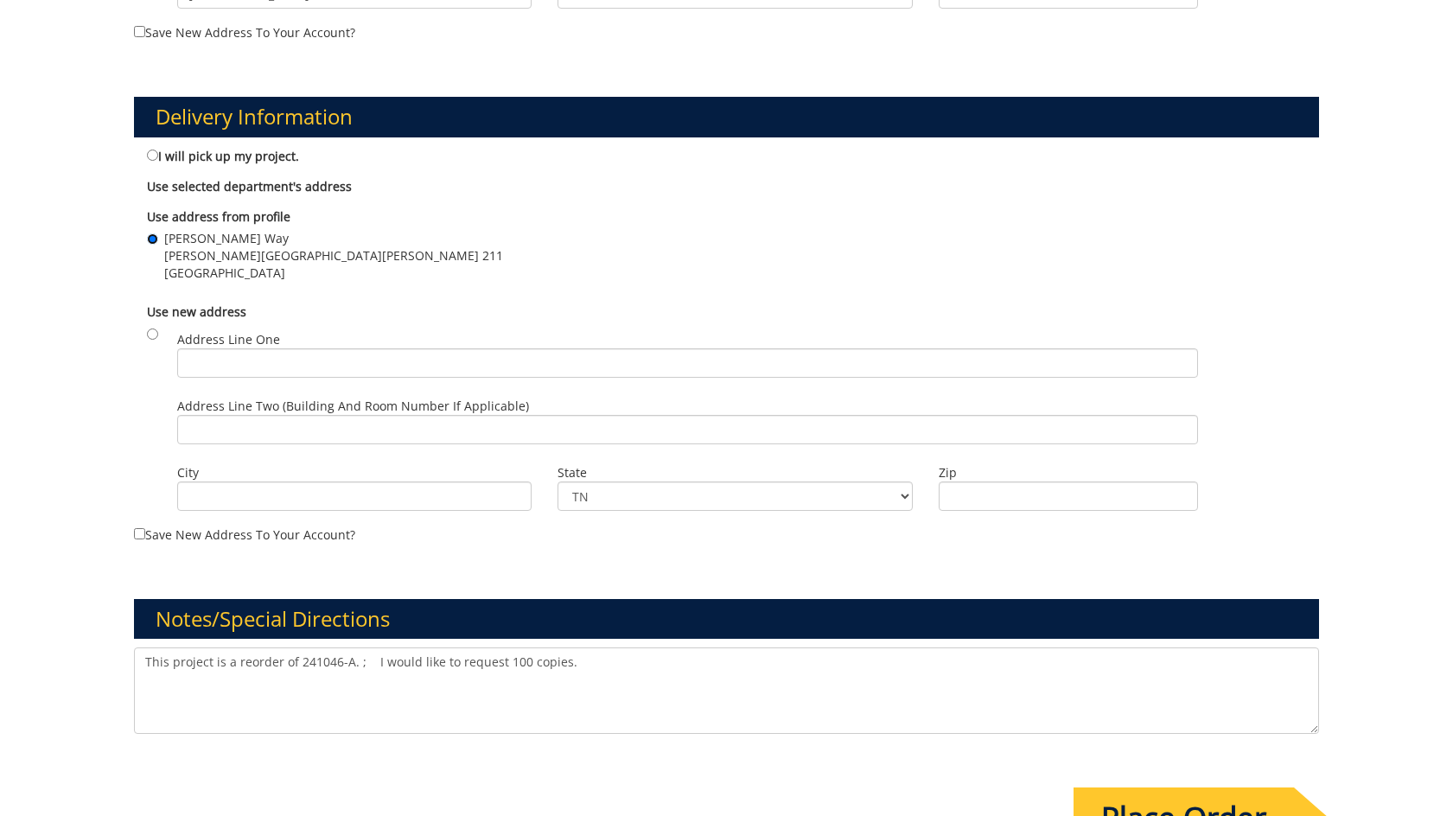
scroll to position [1297, 0]
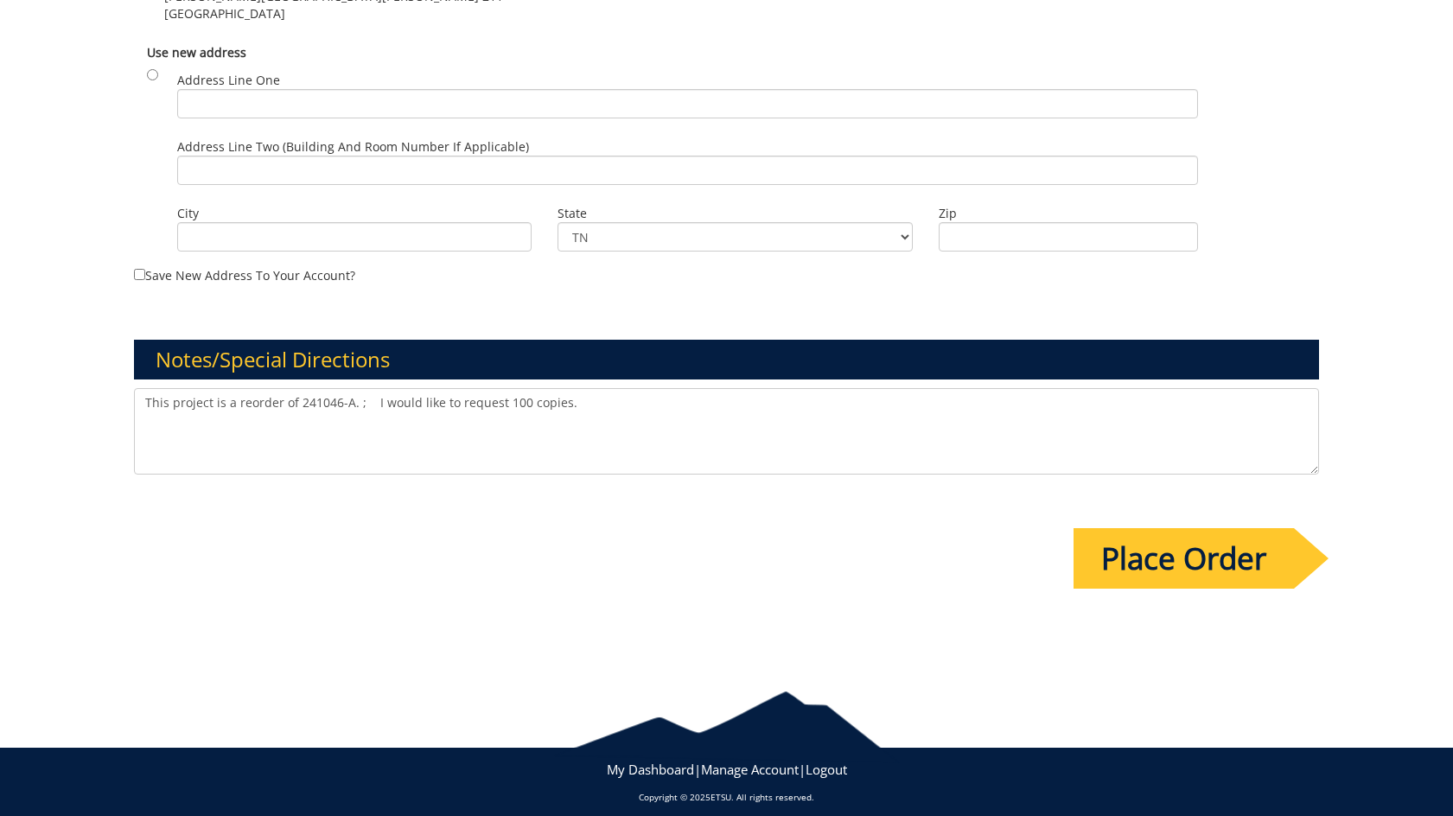
click at [1127, 550] on input "Place Order" at bounding box center [1184, 558] width 220 height 61
